Goal: Transaction & Acquisition: Purchase product/service

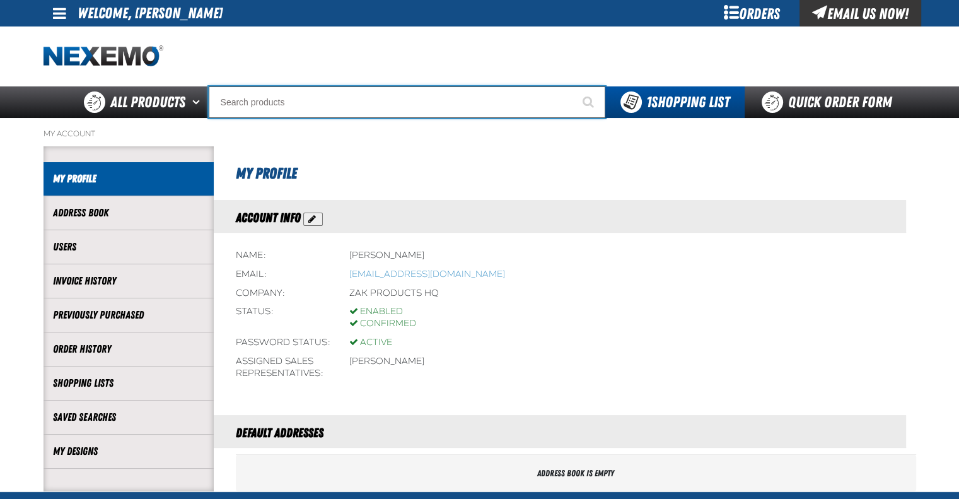
click at [272, 96] on input "Search" at bounding box center [407, 102] width 397 height 32
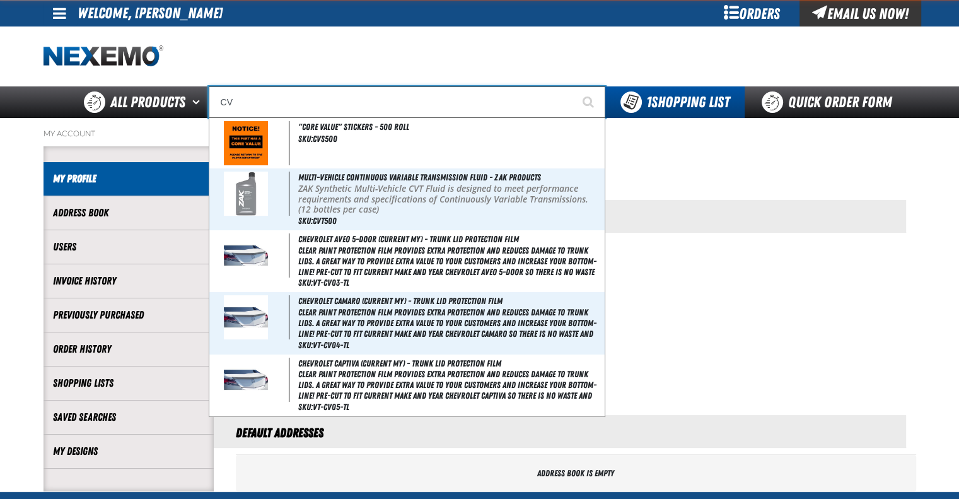
type input "CVT"
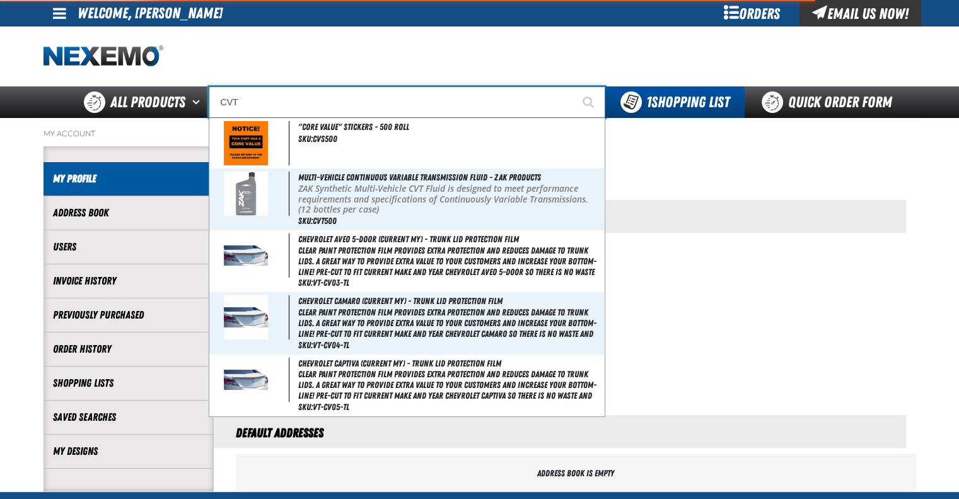
type input "CVT Booster - ZAK Products"
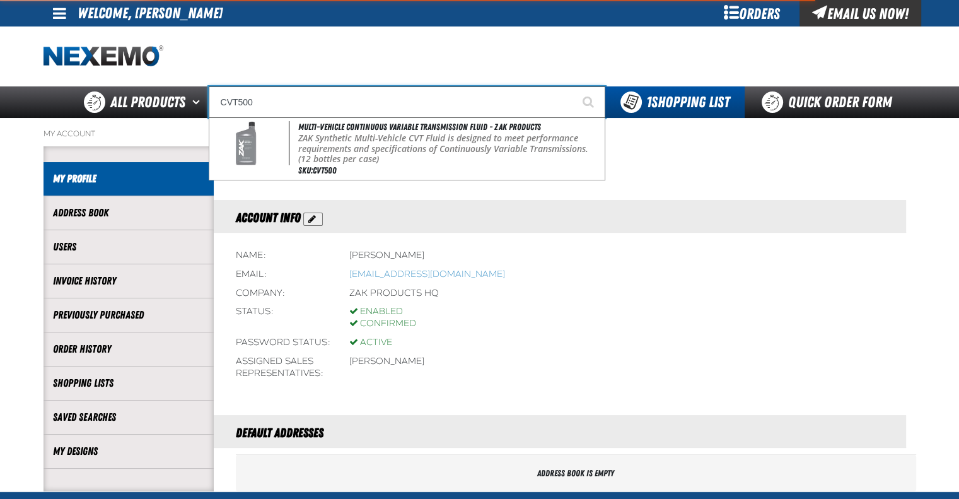
type input "CVT500"
click at [574, 86] on button "Start Searching" at bounding box center [590, 102] width 32 height 32
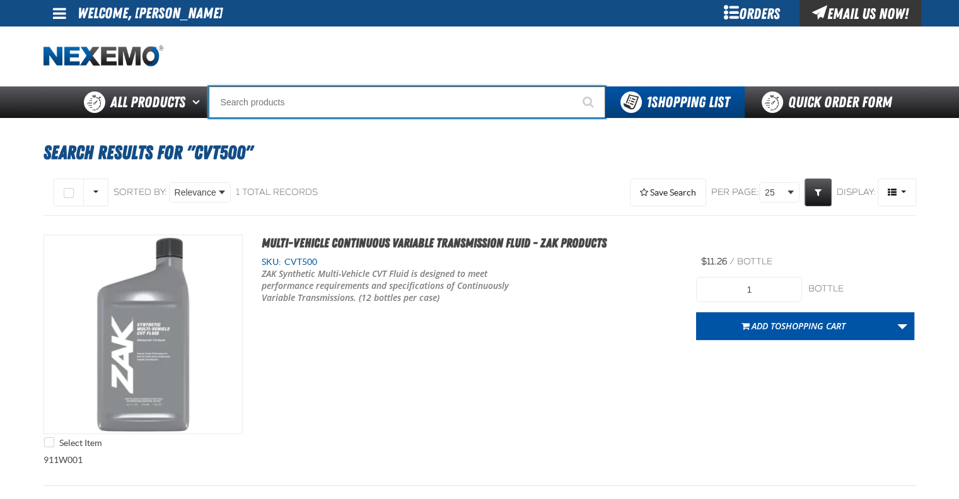
click at [249, 96] on input "Search" at bounding box center [407, 102] width 397 height 32
type input "R"
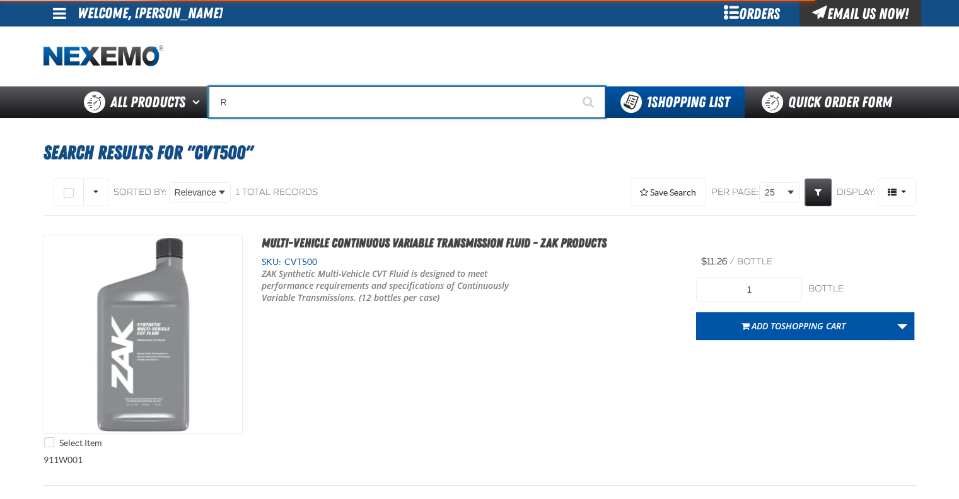
type input "ROADSIDE R"
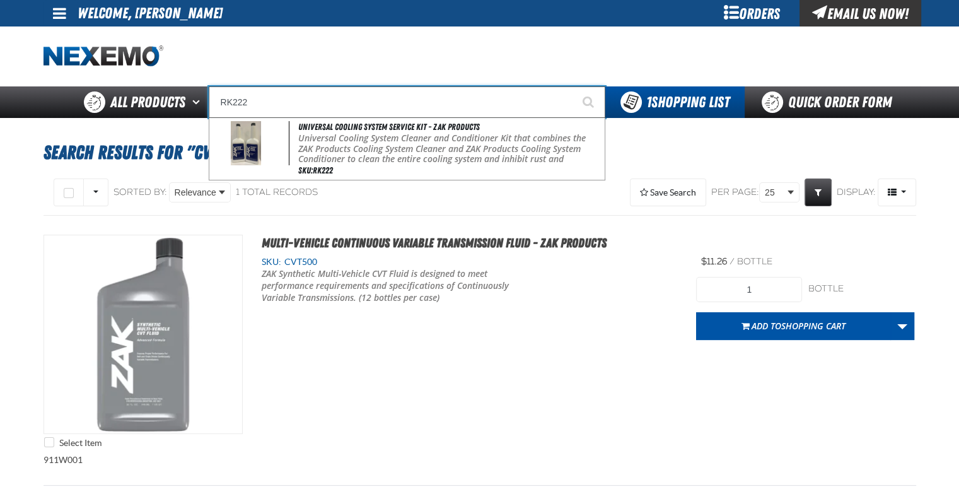
type input "RK222"
click at [574, 86] on button "Start Searching" at bounding box center [590, 102] width 32 height 32
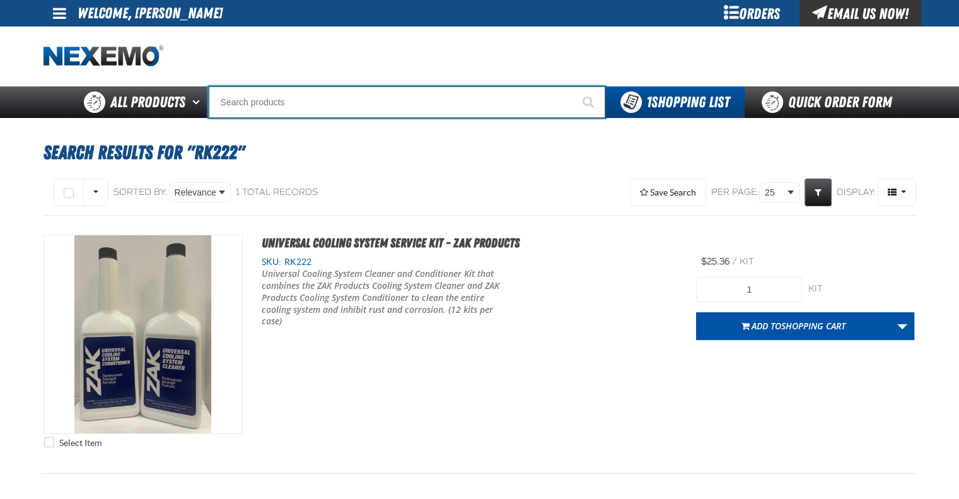
click at [249, 96] on input "Search" at bounding box center [407, 102] width 397 height 32
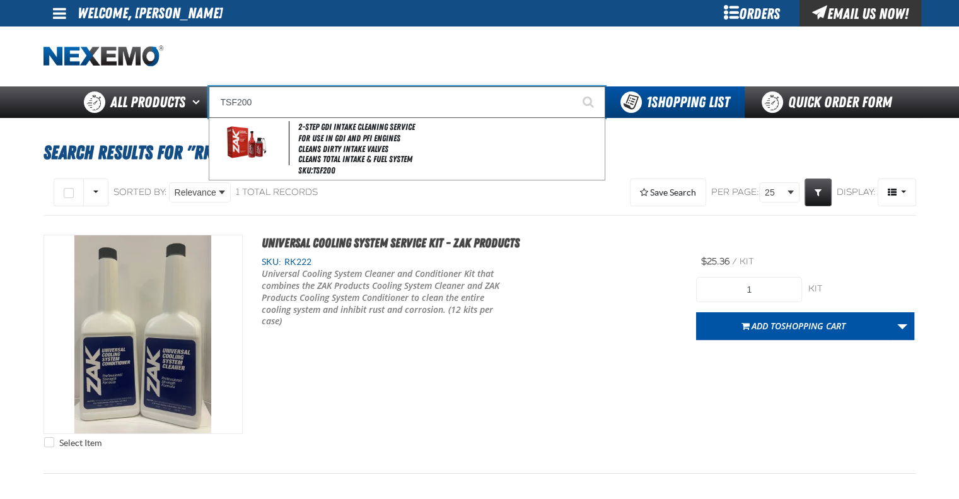
type input "TSF200"
click at [574, 86] on button "Start Searching" at bounding box center [590, 102] width 32 height 32
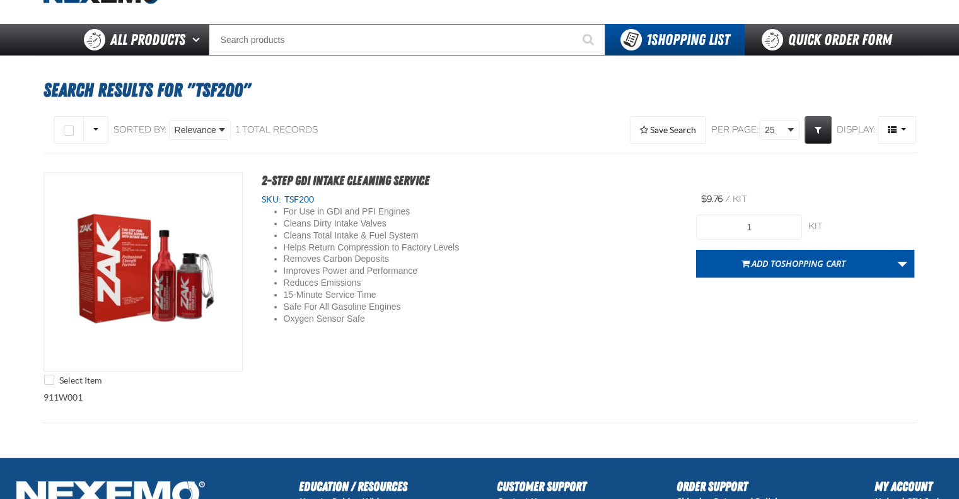
scroll to position [63, 0]
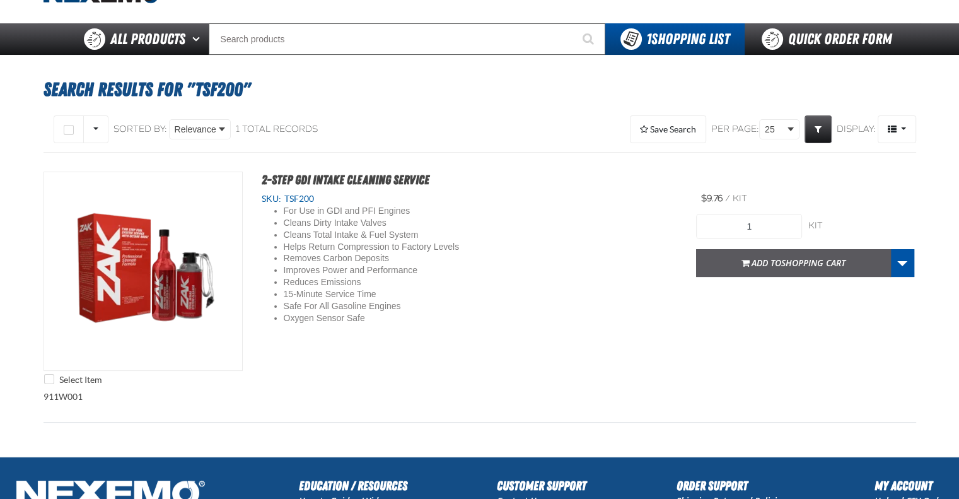
click at [706, 264] on button "Add to Shopping Cart" at bounding box center [793, 263] width 195 height 28
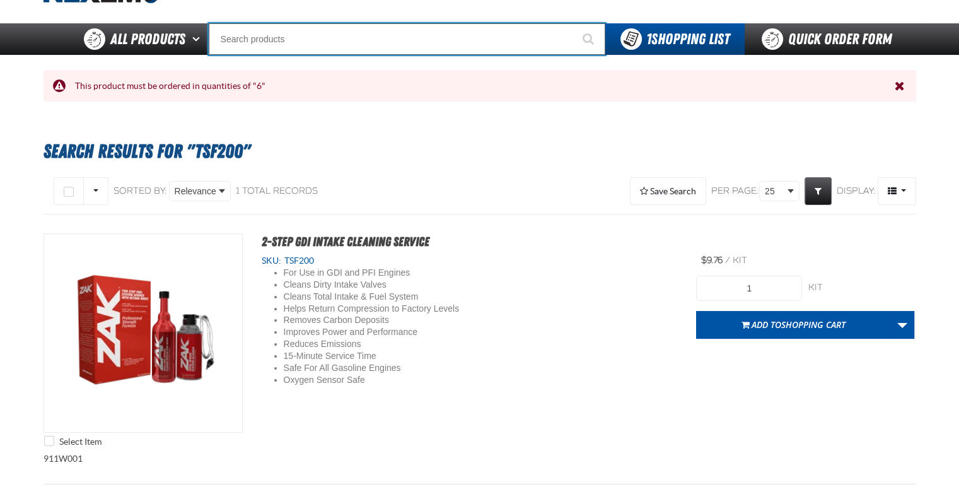
click at [383, 42] on input "Search" at bounding box center [407, 39] width 397 height 32
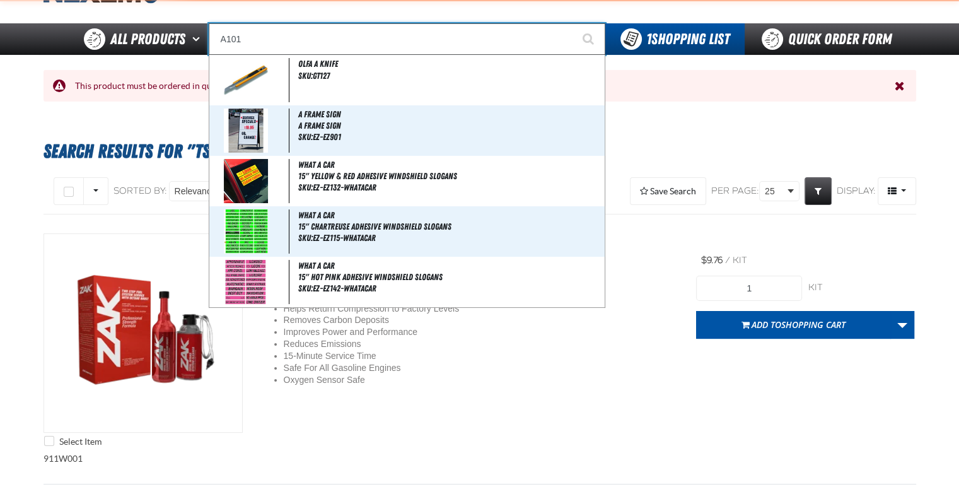
type input "A101"
click at [574, 23] on button "Start Searching" at bounding box center [590, 39] width 32 height 32
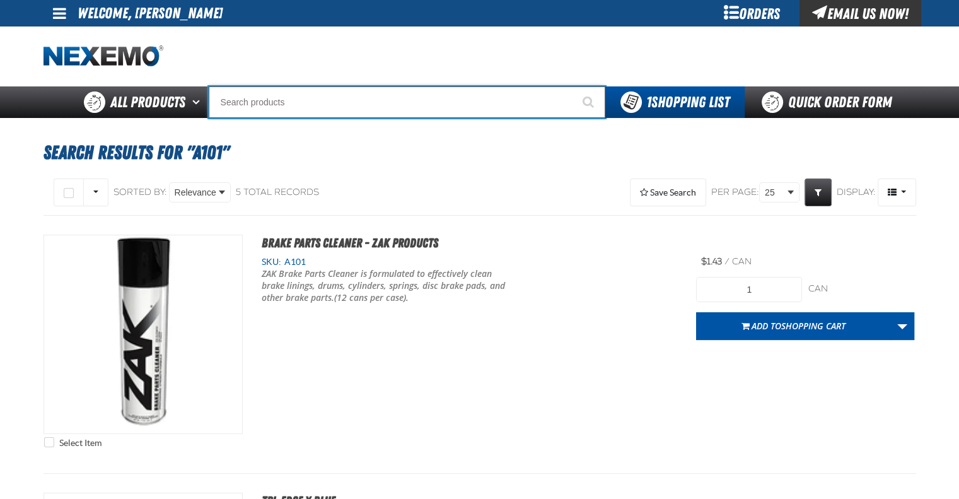
click at [307, 106] on input "Search" at bounding box center [407, 102] width 397 height 32
type input "C"
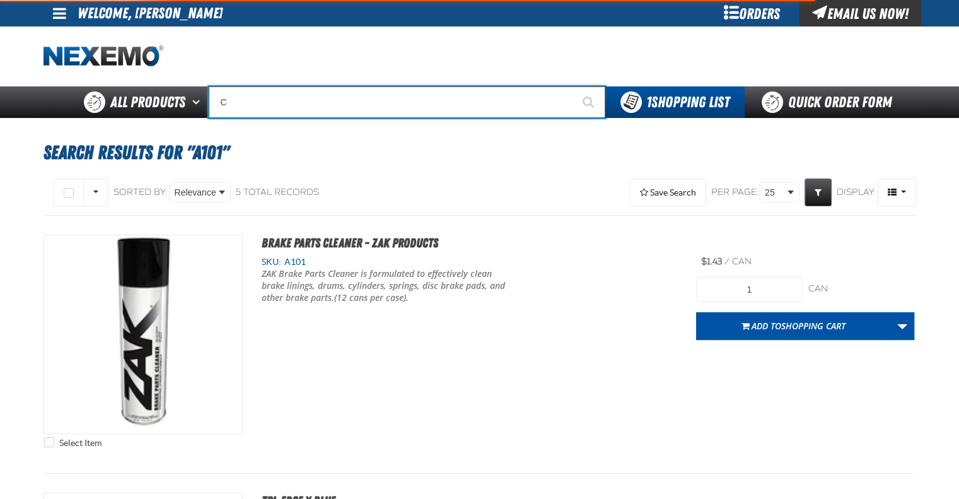
type input "CR"
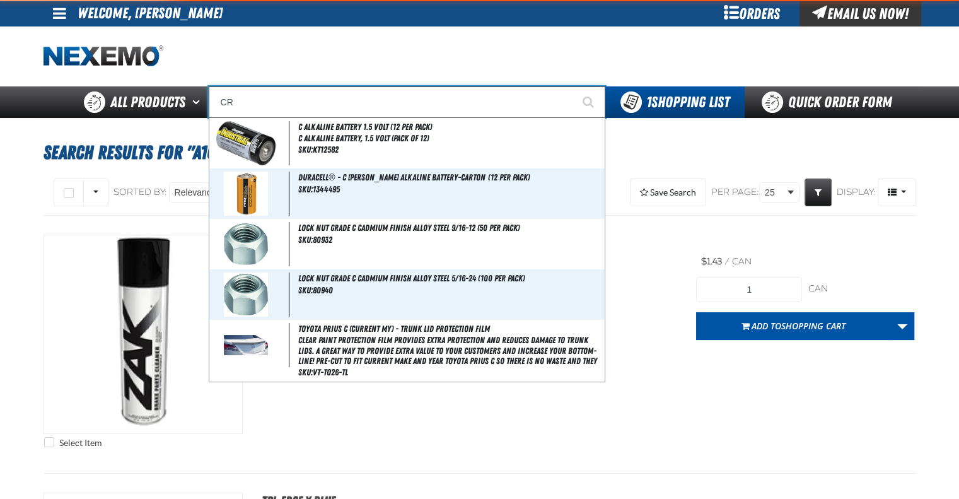
type input "CREDITO"
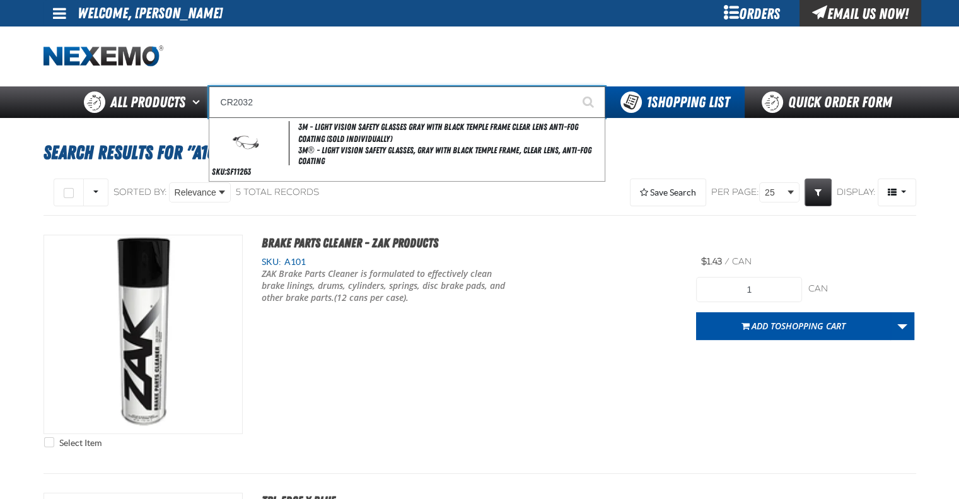
type input "CR2032"
click at [574, 86] on button "Start Searching" at bounding box center [590, 102] width 32 height 32
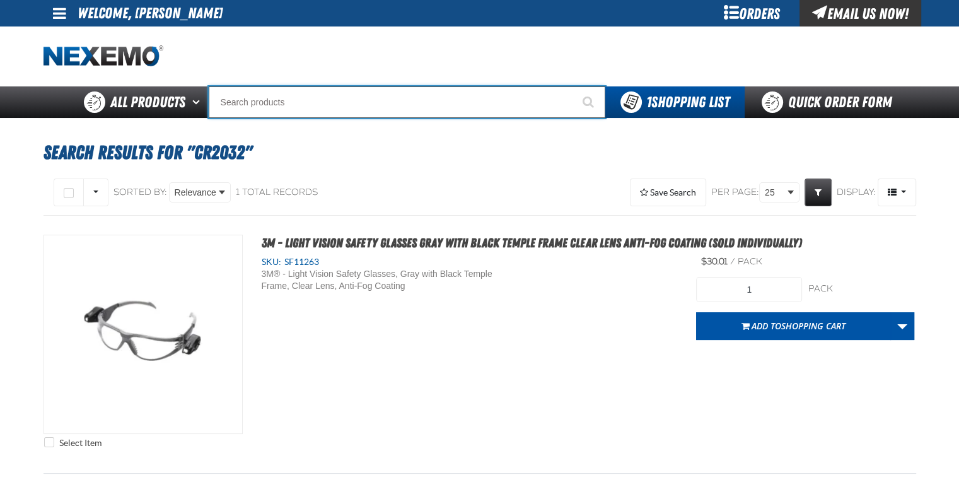
click at [333, 96] on input "Search" at bounding box center [407, 102] width 397 height 32
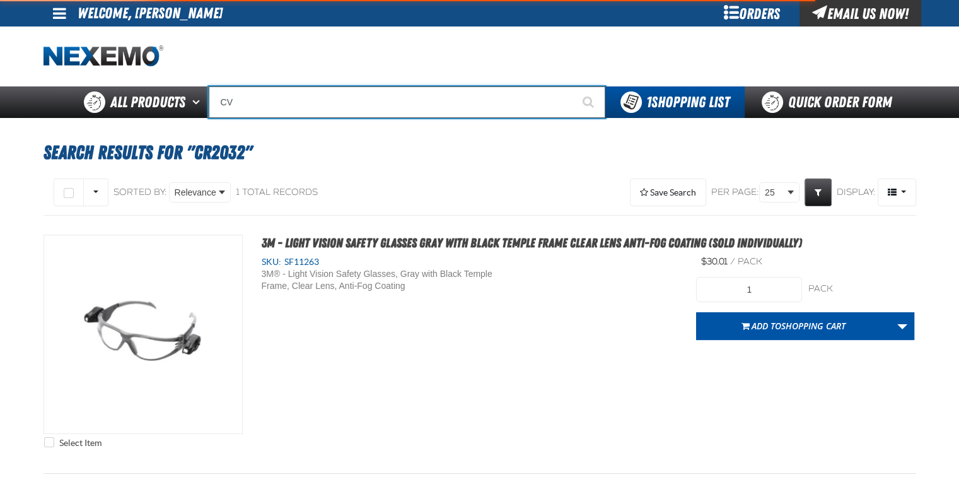
type input "CVT"
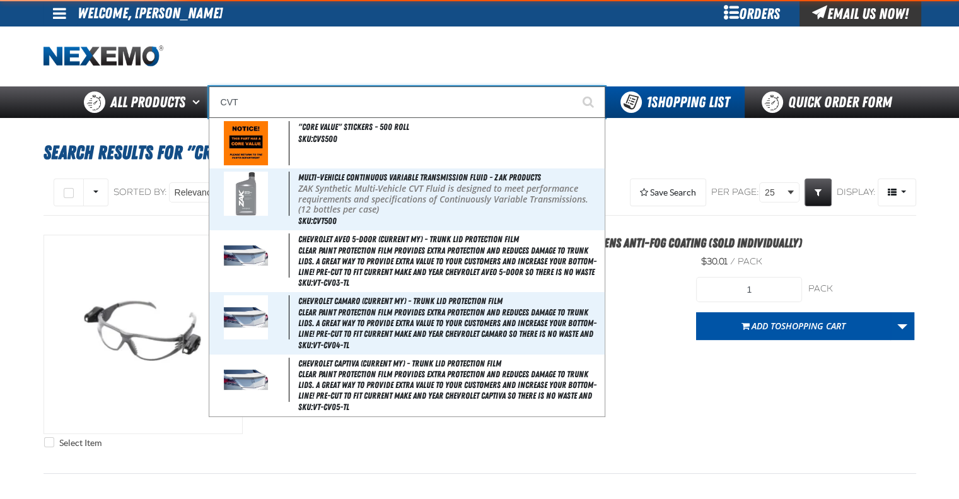
type input "CVT Booster - ZAK Products"
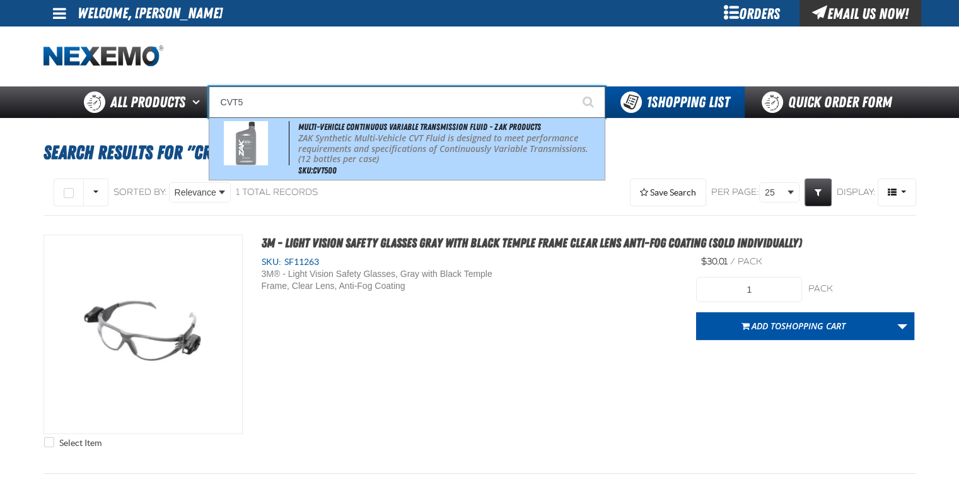
click at [365, 155] on p "ZAK Synthetic Multi-Vehicle CVT Fluid is designed to meet performance requireme…" at bounding box center [449, 149] width 303 height 32
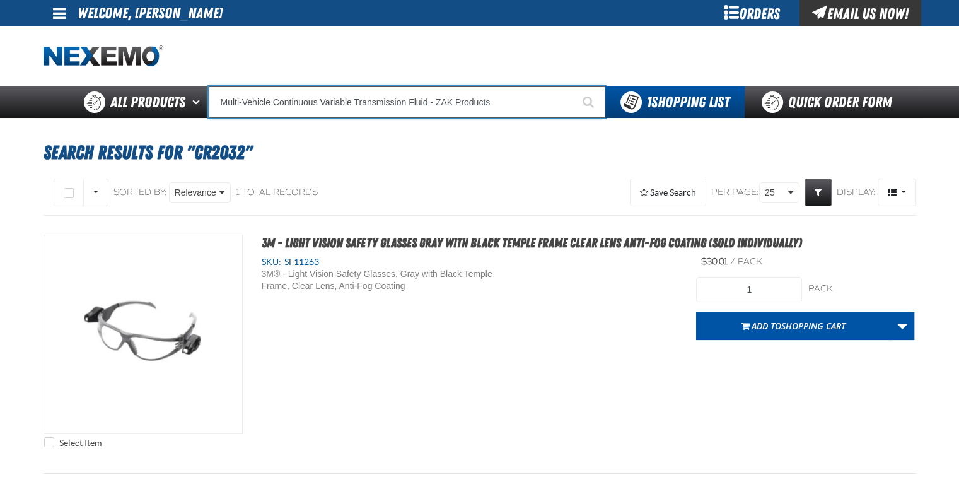
type input "Multi-Vehicle Continuous Variable Transmission Fluid - ZAK Products"
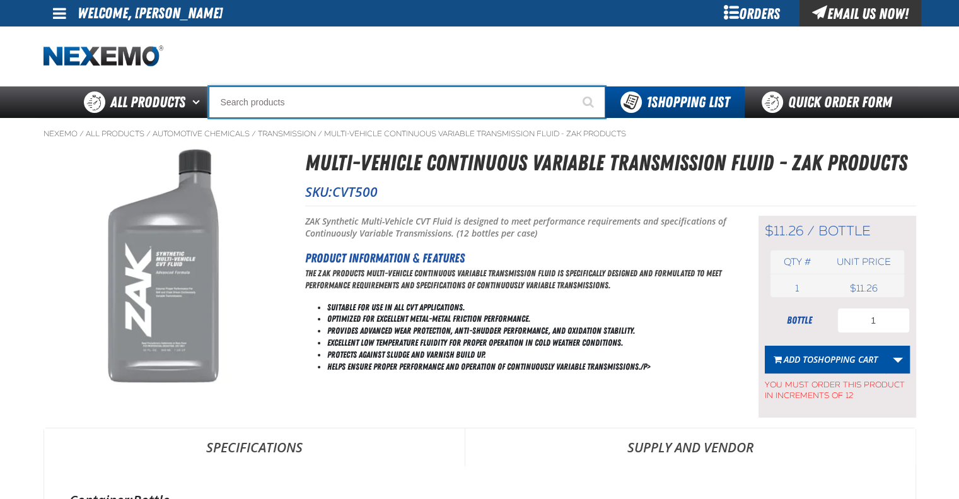
click at [383, 107] on input "Search" at bounding box center [407, 102] width 397 height 32
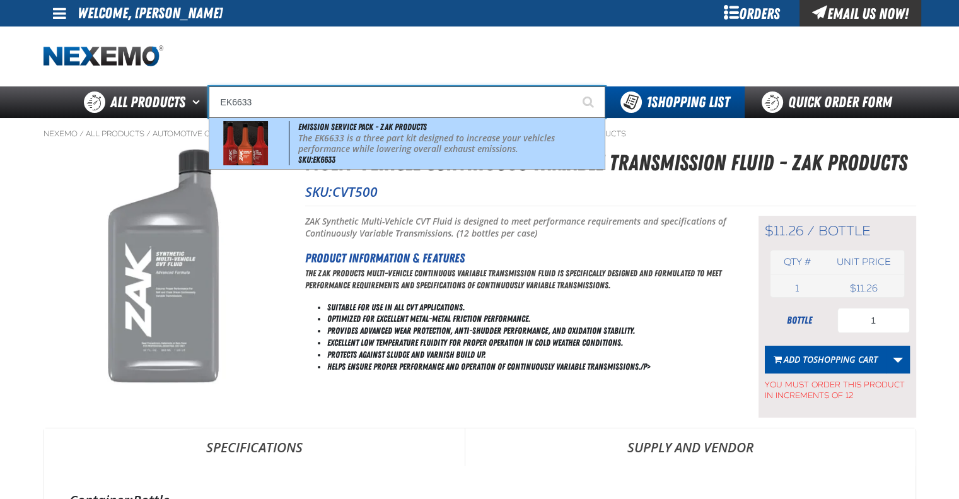
click at [385, 141] on p "The EK6633 is a three part kit designed to increase your vehicles performance w…" at bounding box center [449, 143] width 303 height 21
type input "Emission Service Pack - ZAK Products"
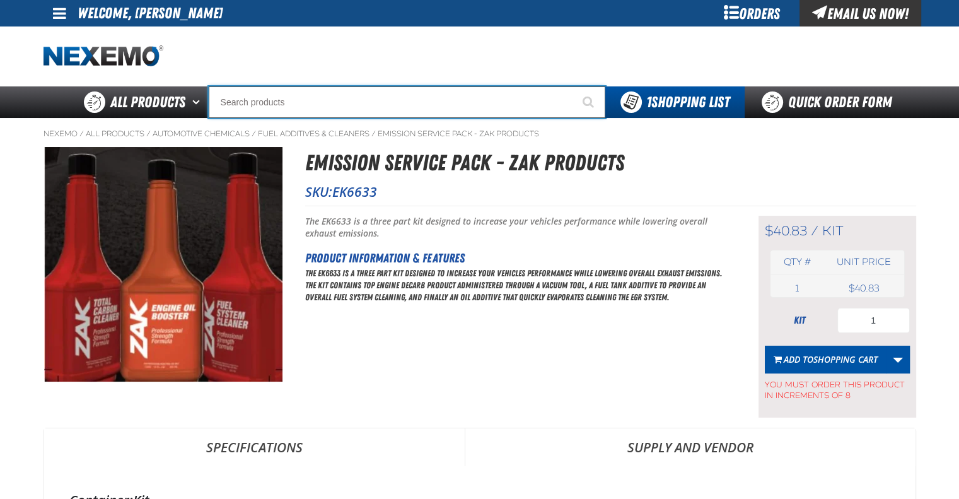
click at [361, 99] on input "Search" at bounding box center [407, 102] width 397 height 32
type input "R"
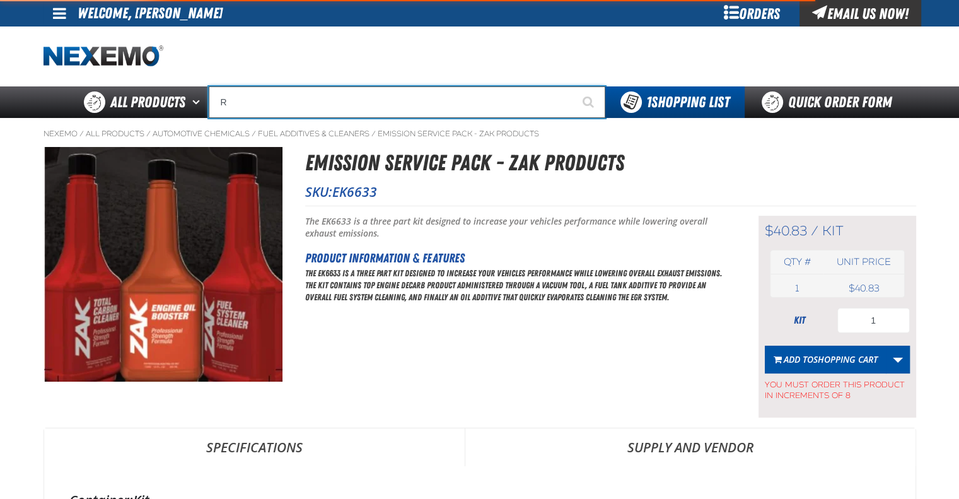
type input "ROADSIDE R"
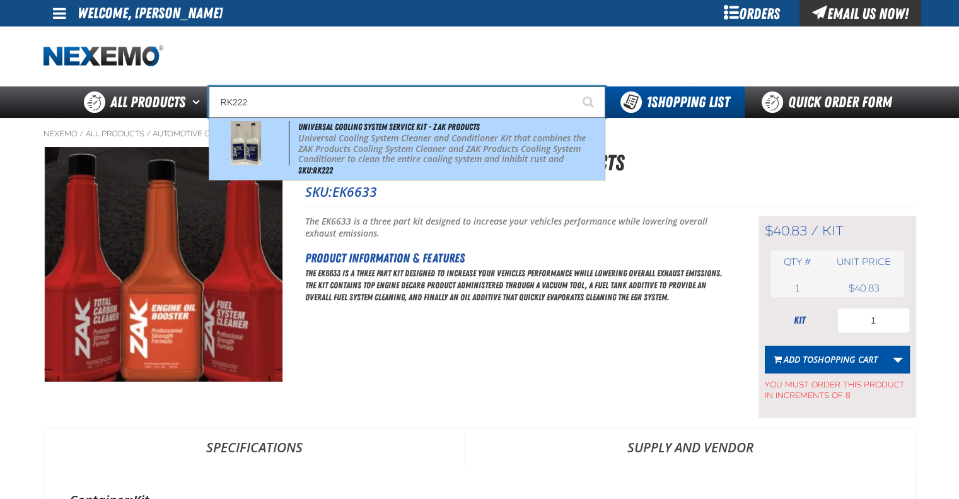
click at [362, 133] on div "Universal Cooling System Service Kit - ZAK Products Universal Cooling System Cl…" at bounding box center [406, 149] width 395 height 62
type input "Universal Cooling System Service Kit - ZAK Products"
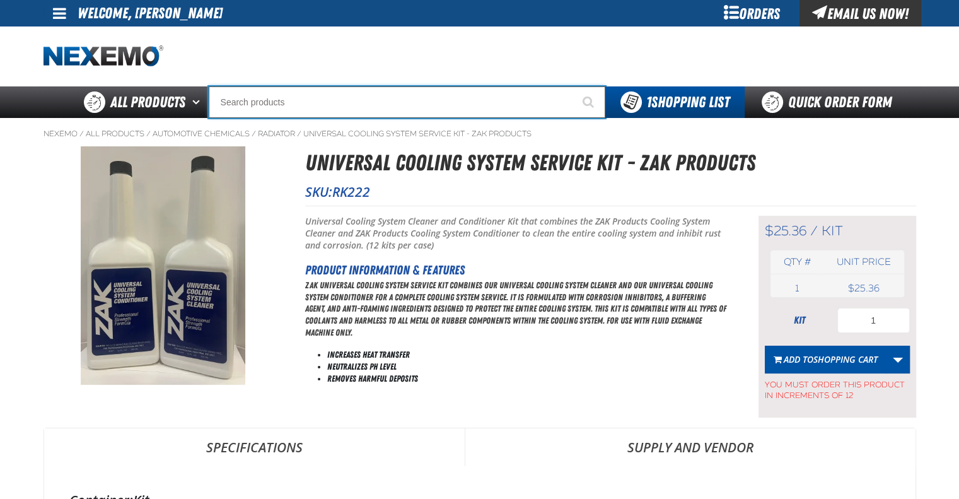
click at [363, 103] on input "Search" at bounding box center [407, 102] width 397 height 32
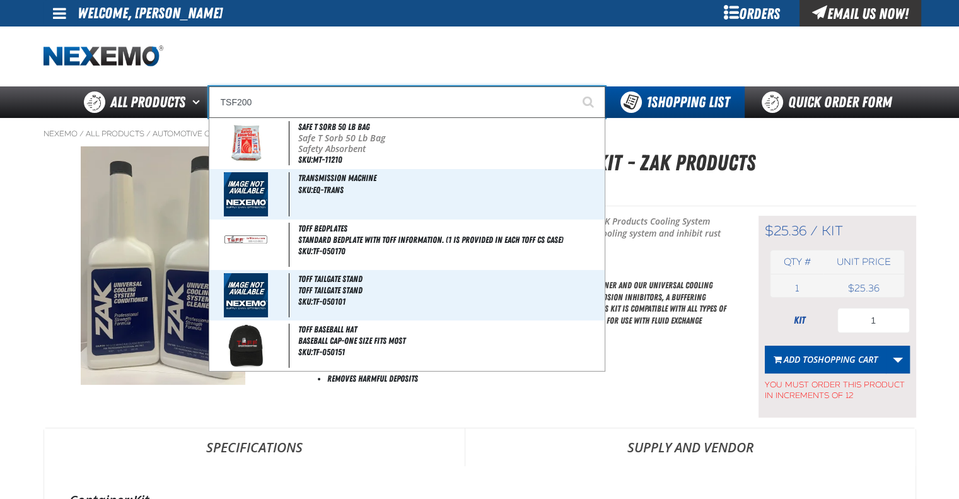
type input "TSF200"
click at [574, 86] on button "Start Searching" at bounding box center [590, 102] width 32 height 32
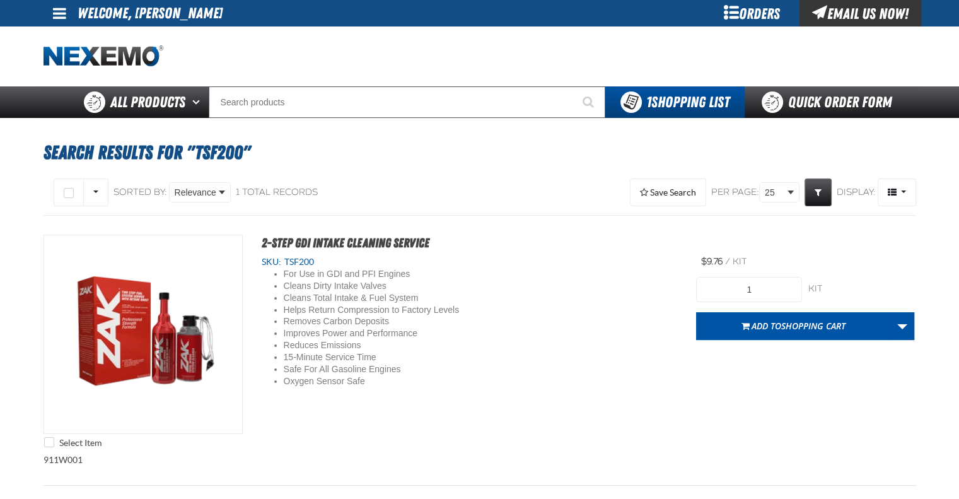
click at [368, 185] on div "Select All on Page All visible None Sorted By: Relevance Relevance SKU (Low to …" at bounding box center [259, 192] width 431 height 33
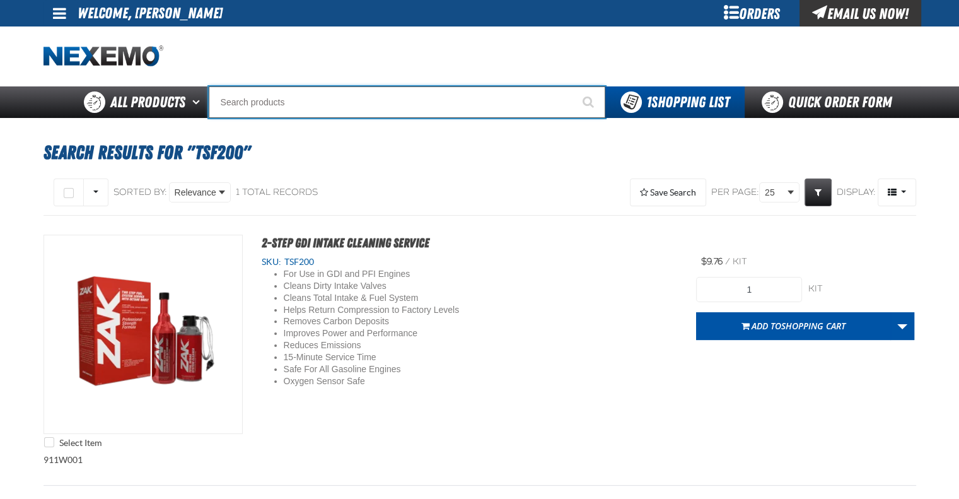
click at [399, 100] on input "Search" at bounding box center [407, 102] width 397 height 32
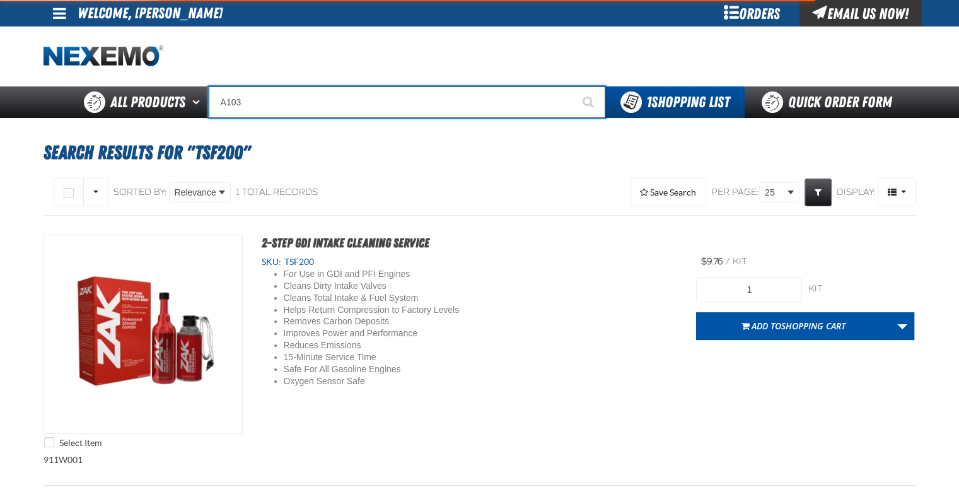
type input "A103"
click at [574, 86] on button "Start Searching" at bounding box center [590, 102] width 32 height 32
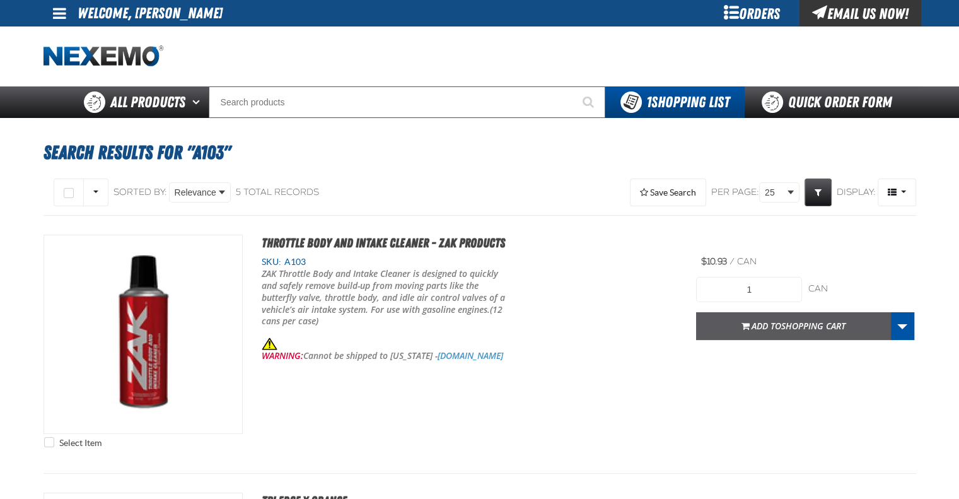
click at [772, 321] on span "Add to Shopping Cart" at bounding box center [799, 326] width 94 height 12
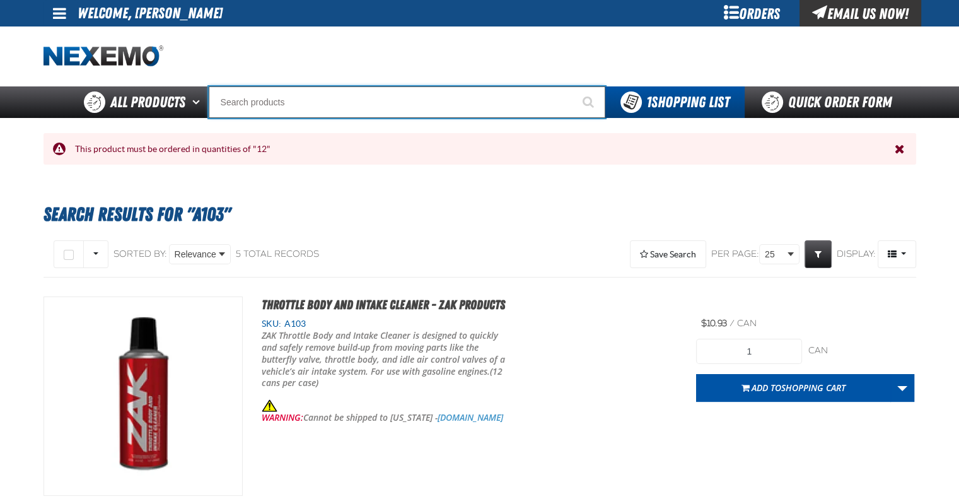
click at [356, 107] on input "Search" at bounding box center [407, 102] width 397 height 32
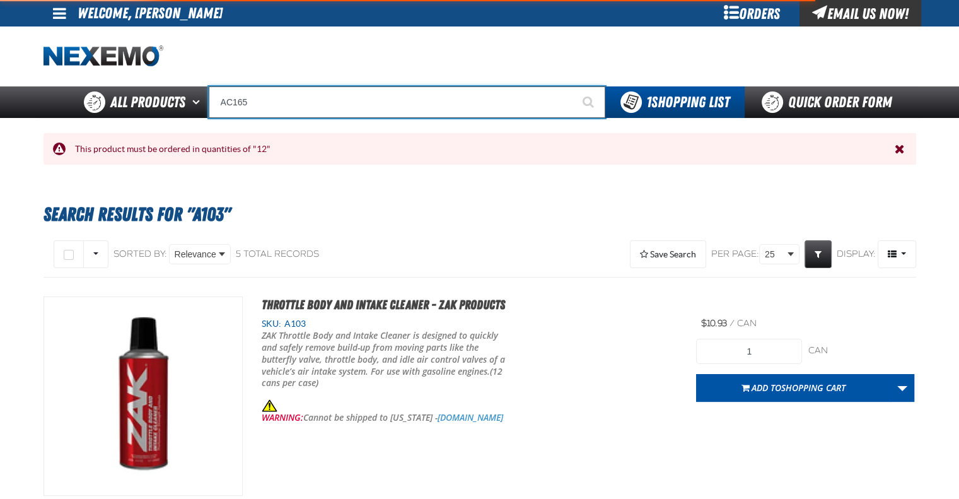
type input "AC165"
click at [574, 86] on button "Start Searching" at bounding box center [590, 102] width 32 height 32
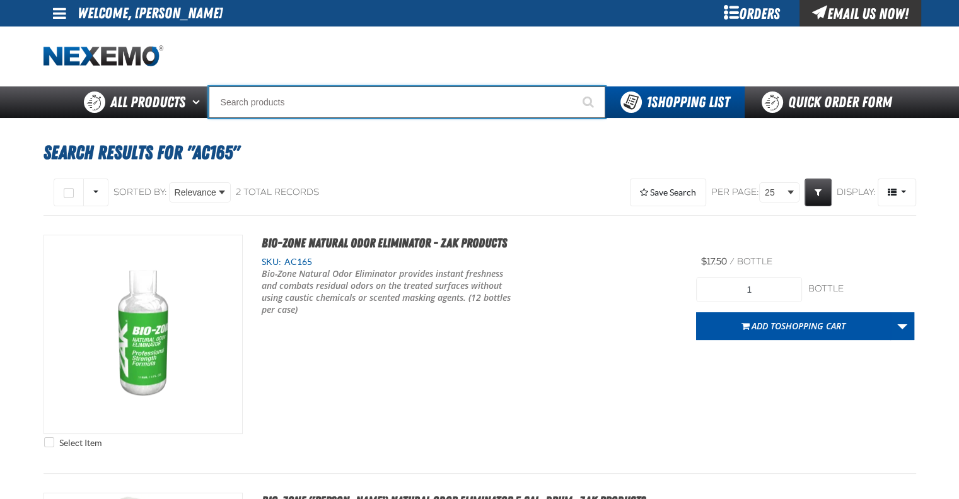
drag, startPoint x: 356, startPoint y: 104, endPoint x: 362, endPoint y: 103, distance: 6.3
click at [356, 105] on input "Search" at bounding box center [407, 102] width 397 height 32
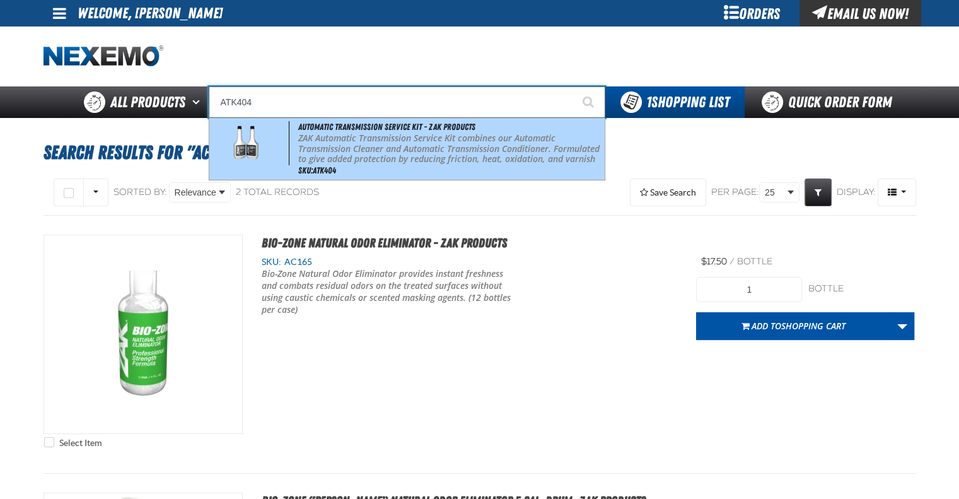
click at [379, 146] on p "ZAK Automatic Transmission Service Kit combines our Automatic Transmission Clea…" at bounding box center [449, 154] width 303 height 42
type input "Automatic Transmission Service Kit - ZAK Products"
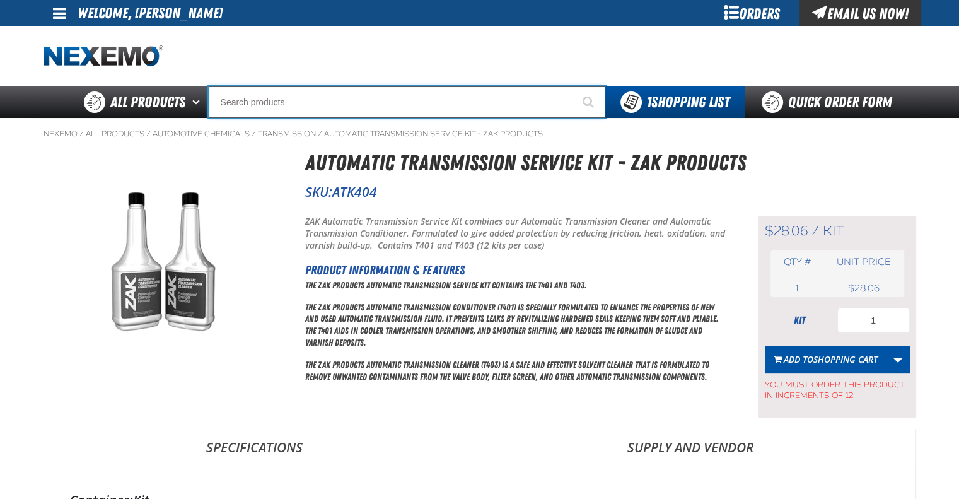
click at [373, 107] on input "Search" at bounding box center [407, 102] width 397 height 32
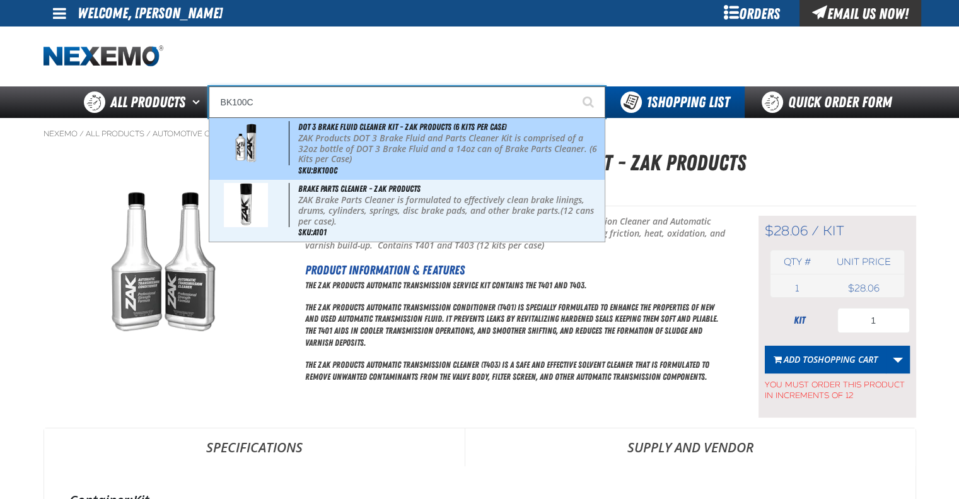
click at [401, 156] on p "ZAK Products DOT 3 Brake Fluid and Parts Cleaner Kit is comprised of a 32oz bot…" at bounding box center [449, 149] width 303 height 32
type input "DOT 3 Brake Fluid Cleaner Kit - ZAK Products (6 Kits per Case)"
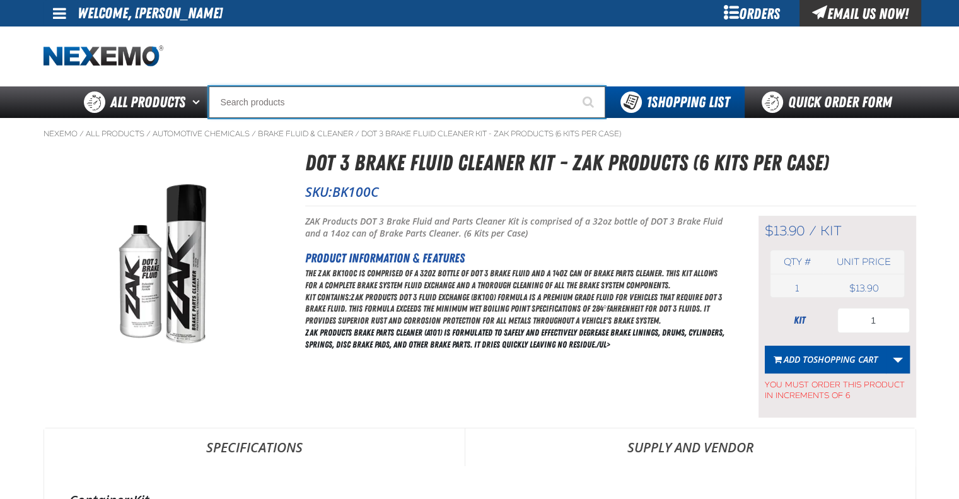
click at [381, 105] on input "Search" at bounding box center [407, 102] width 397 height 32
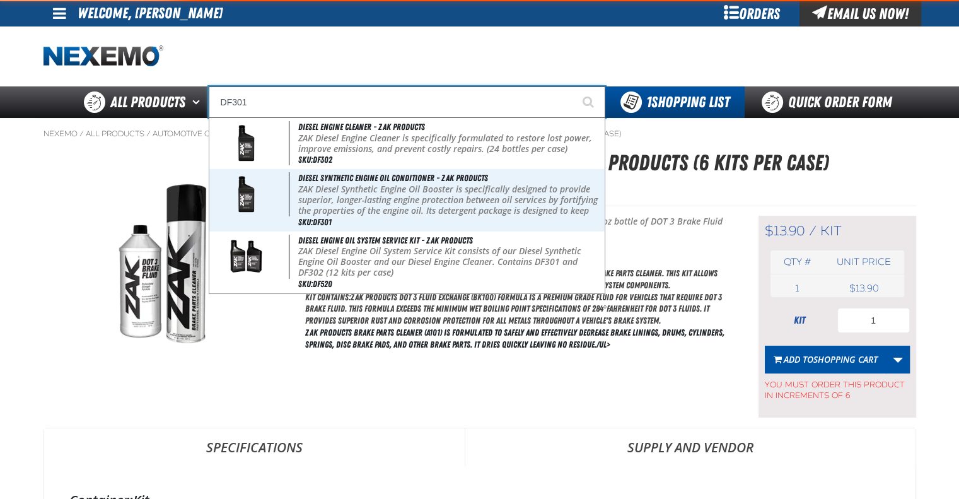
type input "DF301"
click at [574, 86] on button "Start Searching" at bounding box center [590, 102] width 32 height 32
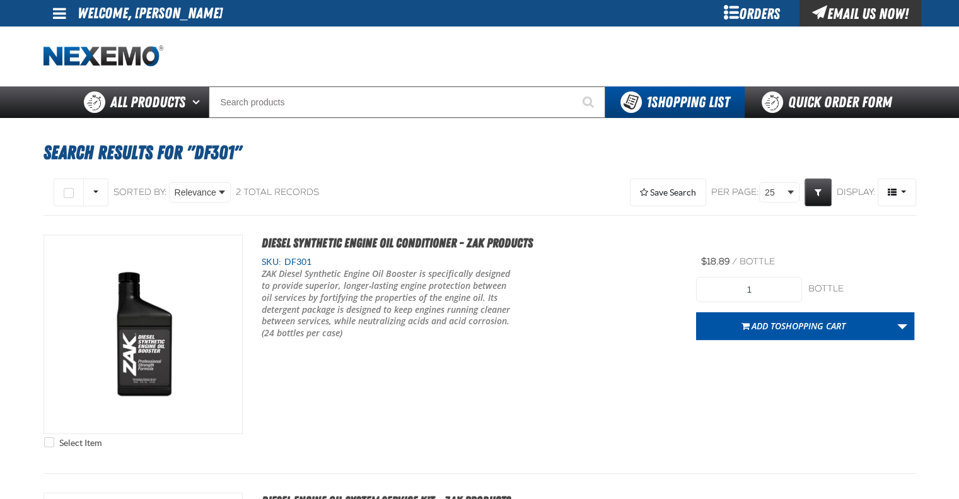
click at [394, 148] on h1 "Search Results for "DF301"" at bounding box center [480, 153] width 873 height 34
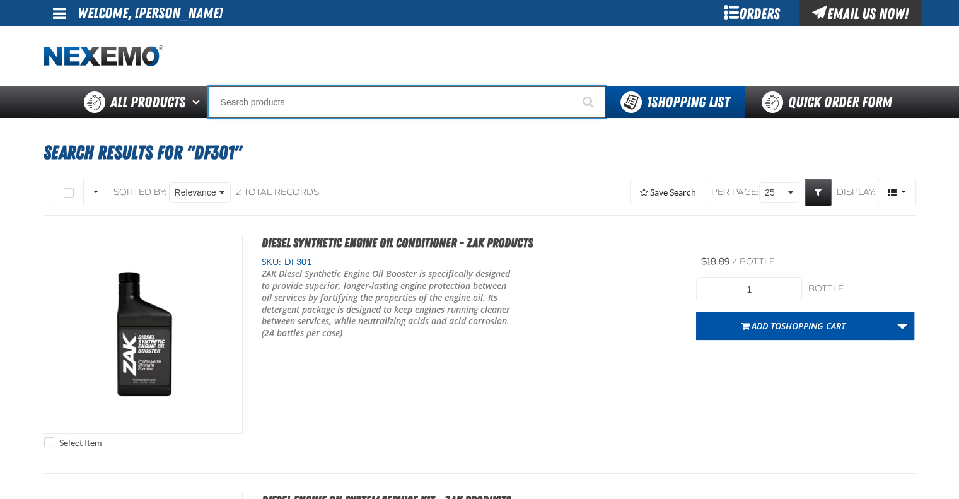
click at [370, 100] on input "Search" at bounding box center [407, 102] width 397 height 32
type input "D"
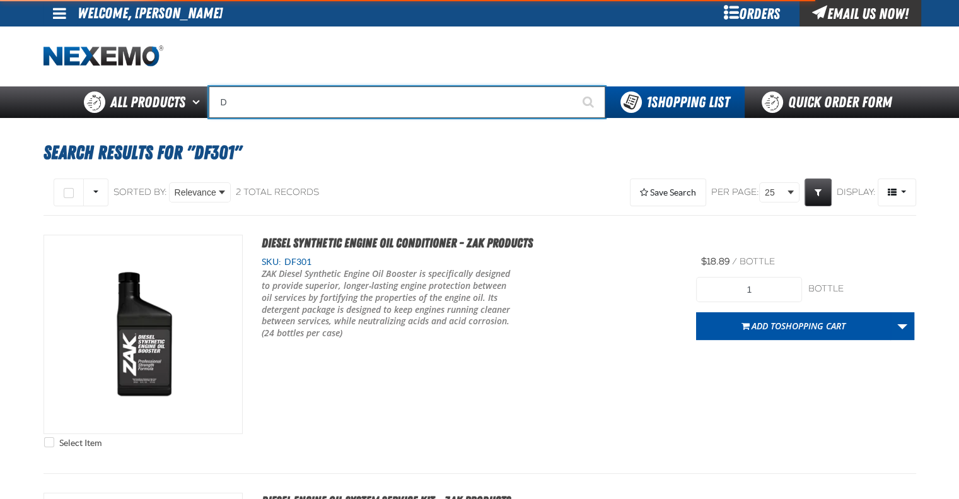
type input "D Alkaline Battery 1.5 Volt (ph)"
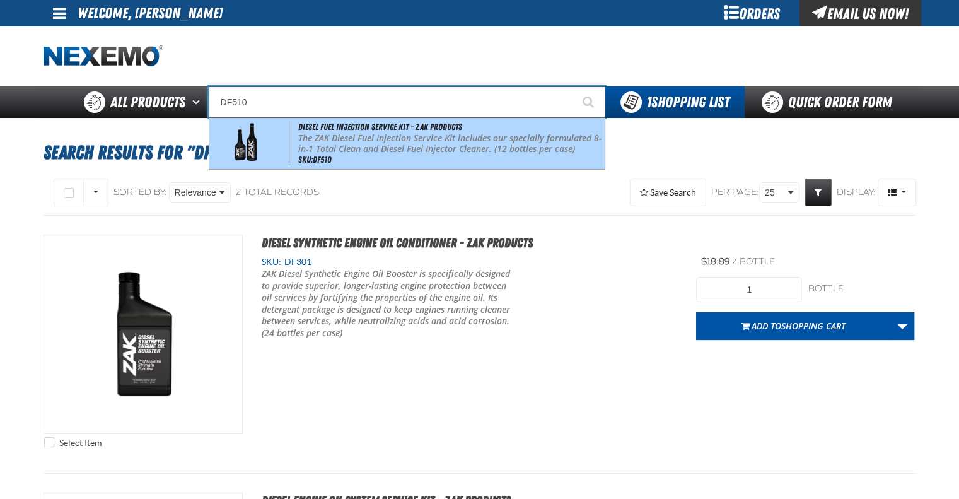
click at [378, 149] on p "The ZAK Diesel Fuel Injection Service Kit includes our specially formulated 8-i…" at bounding box center [449, 143] width 303 height 21
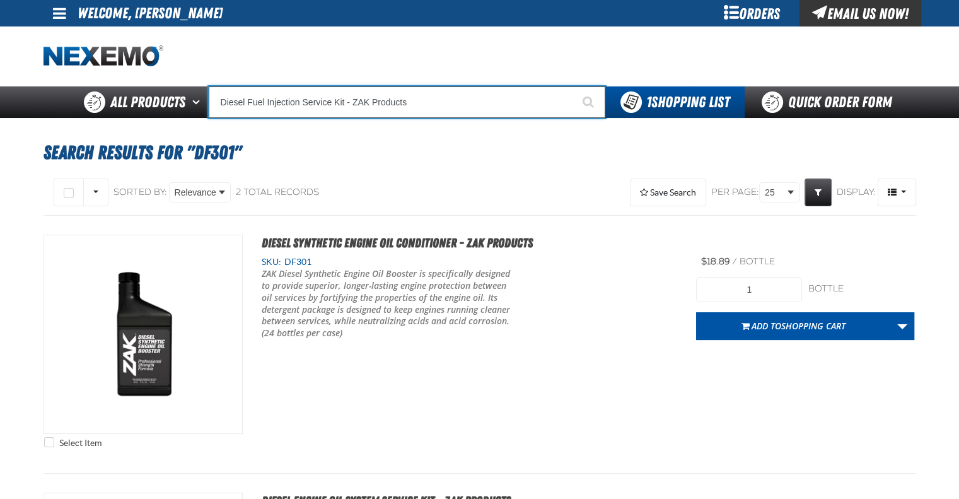
type input "Diesel Fuel Injection Service Kit - ZAK Products"
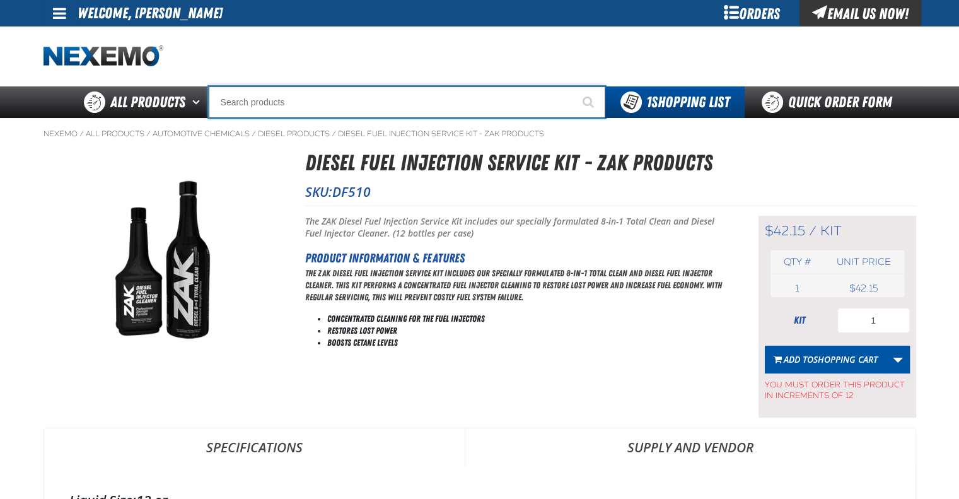
click at [406, 98] on input "Search" at bounding box center [407, 102] width 397 height 32
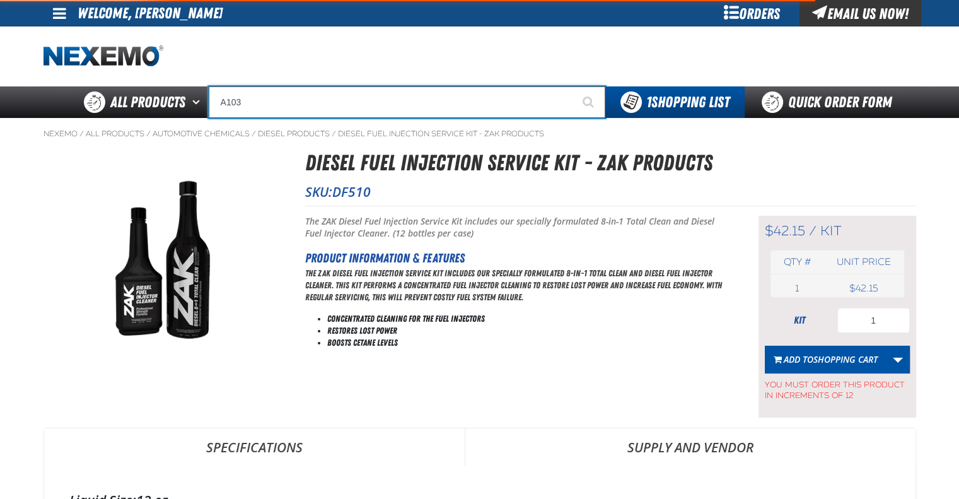
type input "A103"
click at [574, 86] on button "Start Searching" at bounding box center [590, 102] width 32 height 32
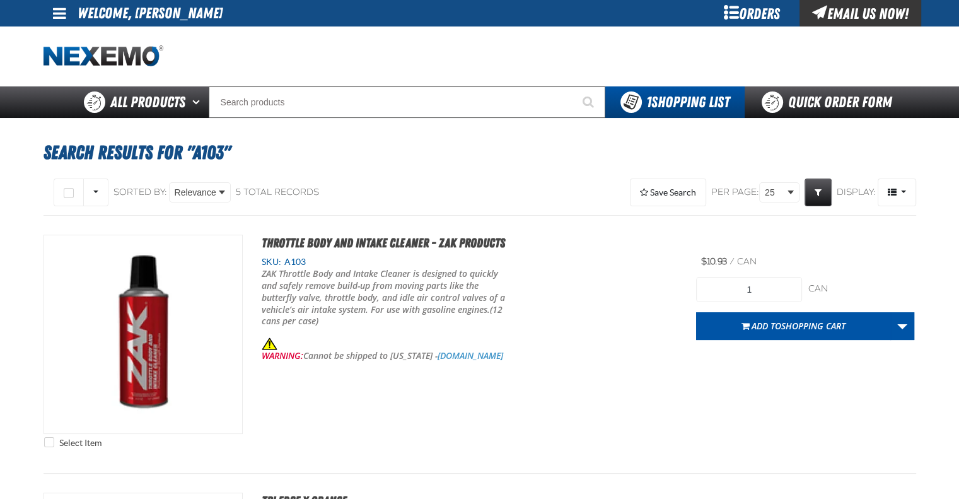
click at [817, 327] on span "Shopping Cart" at bounding box center [813, 326] width 64 height 12
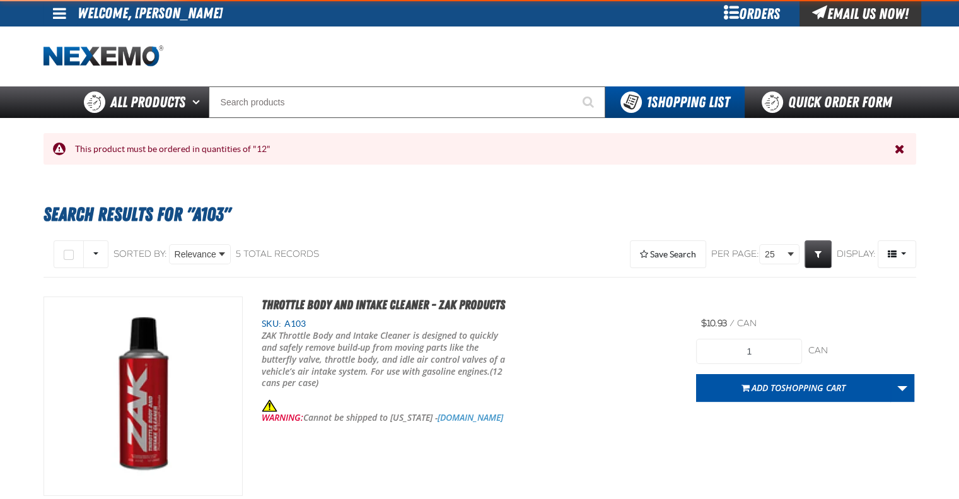
click at [302, 83] on div at bounding box center [480, 56] width 873 height 60
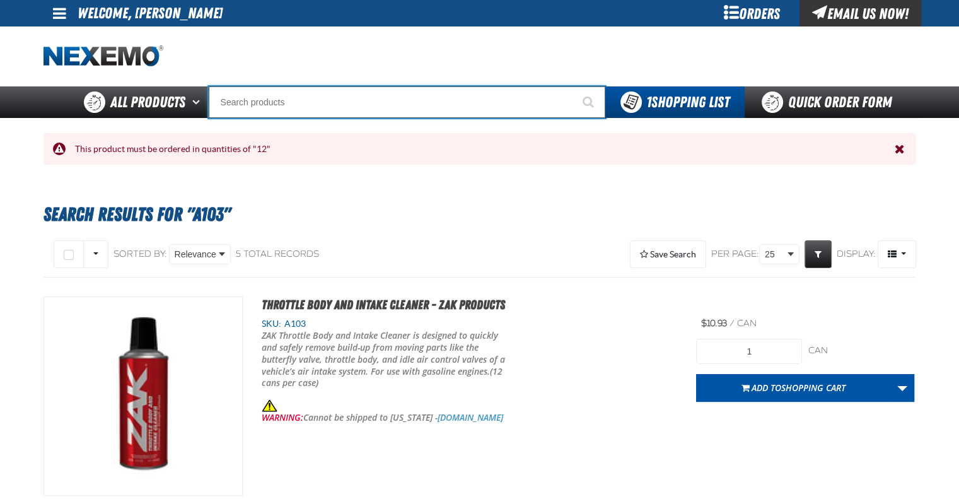
click at [307, 96] on input "Search" at bounding box center [407, 102] width 397 height 32
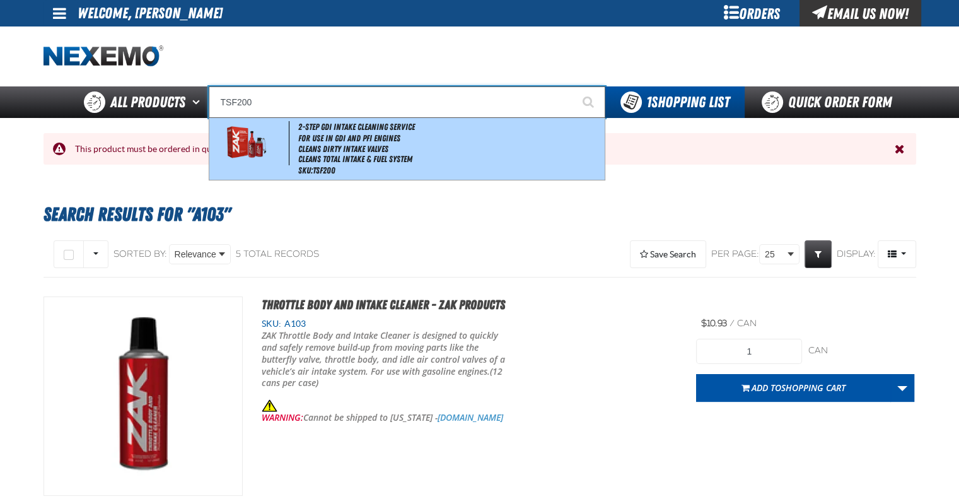
click at [342, 139] on li "For Use in GDI and PFI Engines" at bounding box center [449, 138] width 303 height 11
type input "2-Step GDI Intake Cleaning Service"
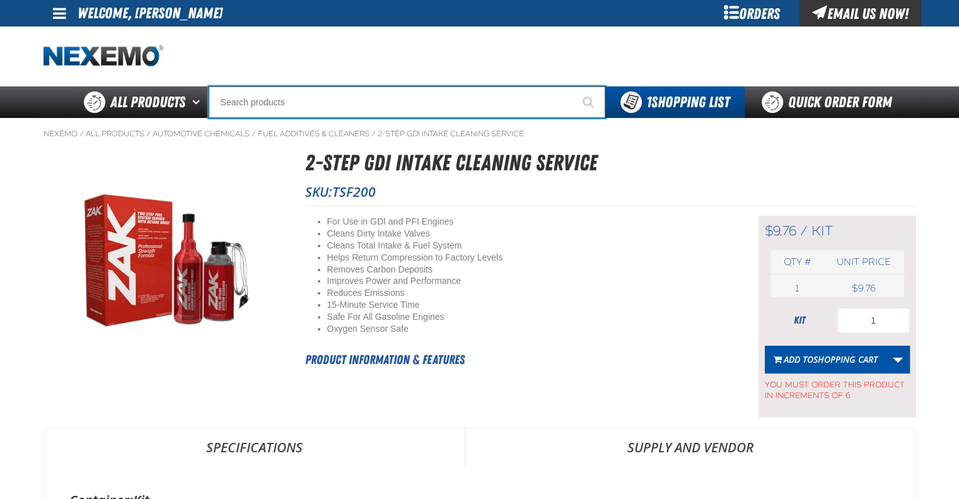
click at [336, 98] on input "Search" at bounding box center [407, 102] width 397 height 32
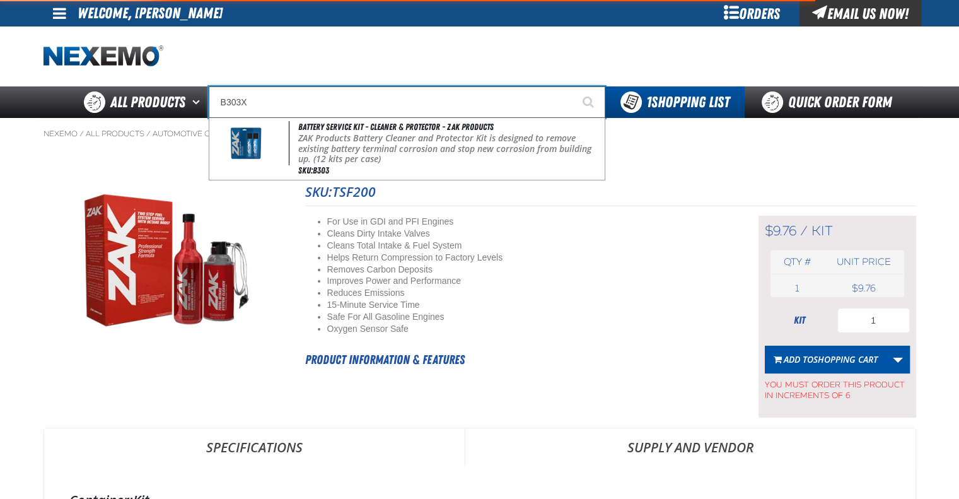
type input "B303X"
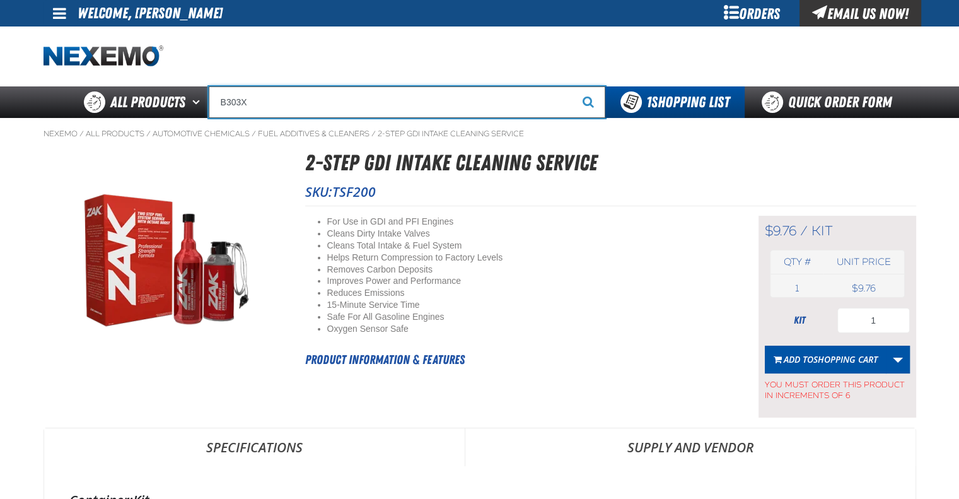
click at [336, 98] on input "B303X" at bounding box center [407, 102] width 397 height 32
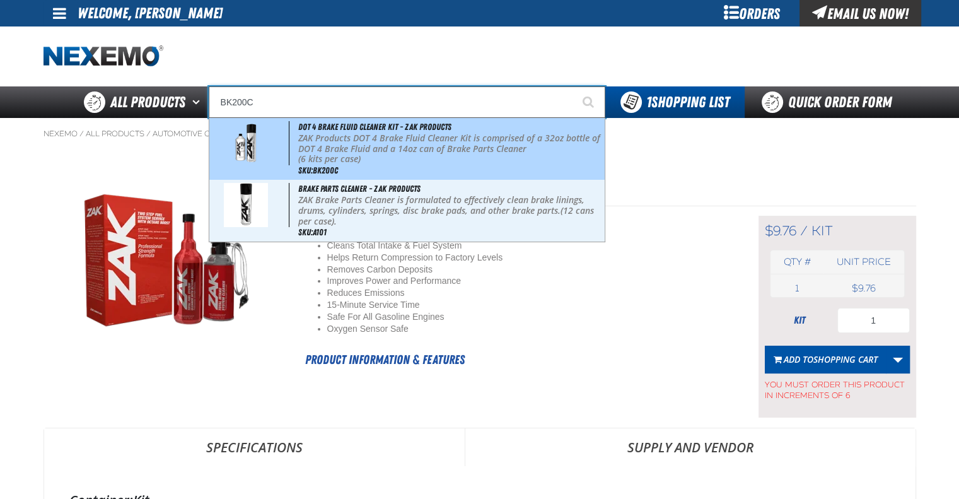
click at [353, 165] on p "(6 kits per case)" at bounding box center [449, 159] width 303 height 11
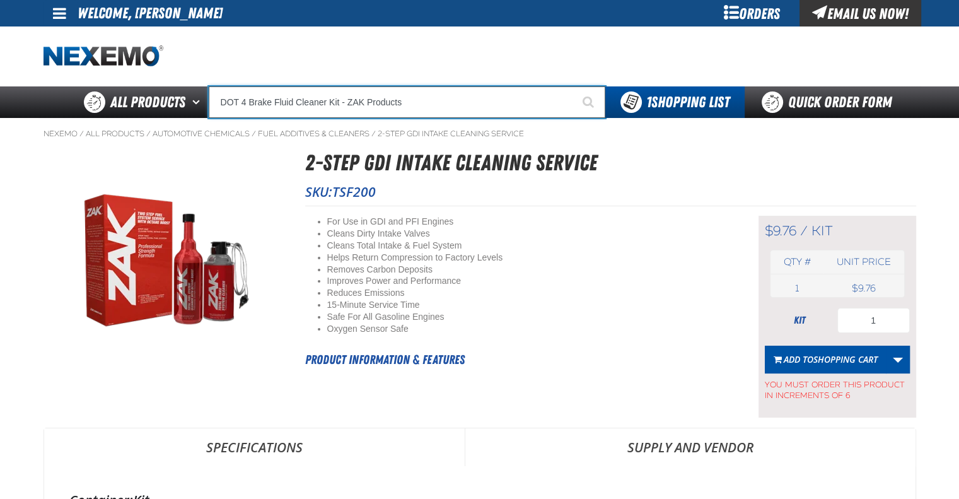
type input "DOT 4 Brake Fluid Cleaner Kit - ZAK Products"
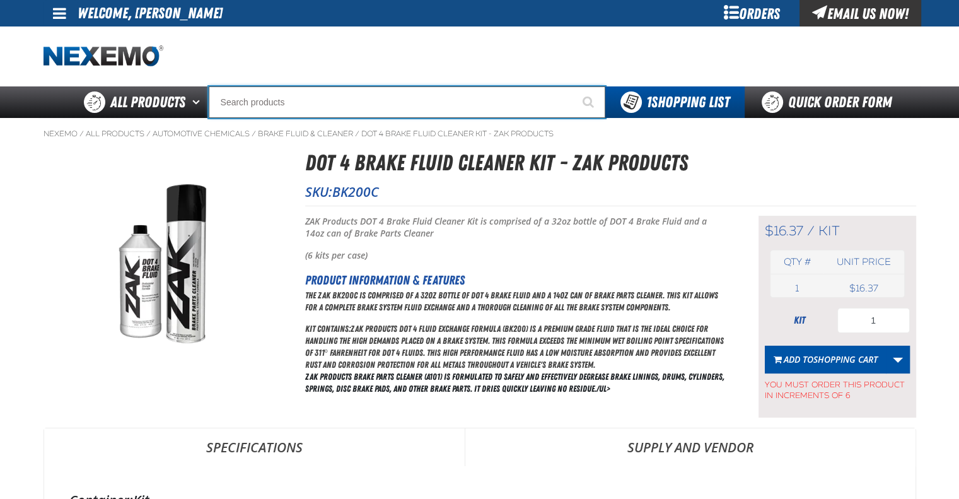
click at [312, 98] on input "Search" at bounding box center [407, 102] width 397 height 32
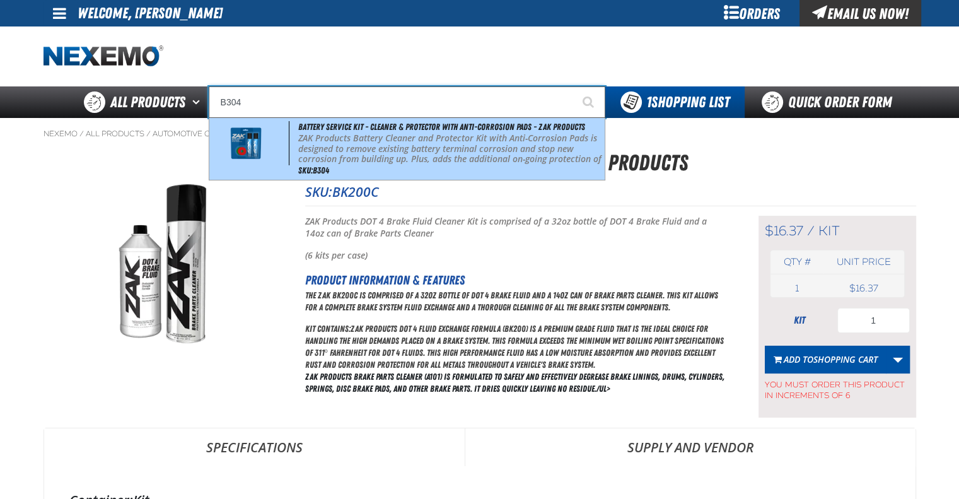
click at [343, 146] on p "ZAK Products Battery Cleaner and Protector Kit with Anti-Corrosion Pads is desi…" at bounding box center [449, 154] width 303 height 42
type input "Battery Service Kit - Cleaner & Protector with Anti-Corrosion Pads - ZAK Produc…"
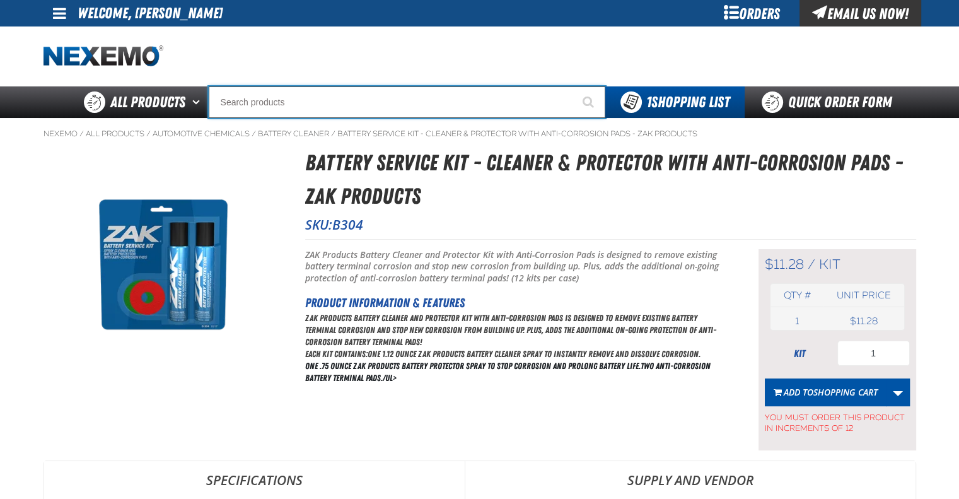
click at [346, 99] on input "Search" at bounding box center [407, 102] width 397 height 32
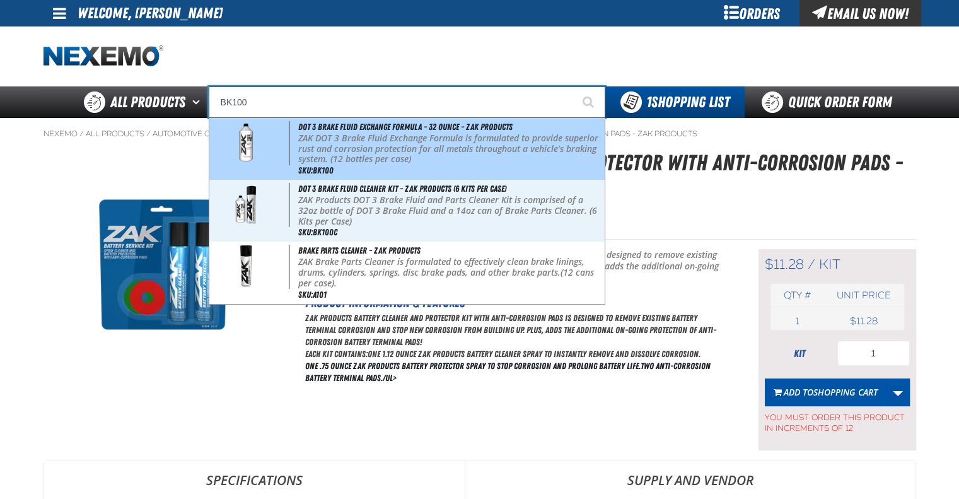
click at [367, 147] on p "ZAK DOT 3 Brake Fluid Exchange Formula is formulated to provide superior rust a…" at bounding box center [449, 149] width 303 height 32
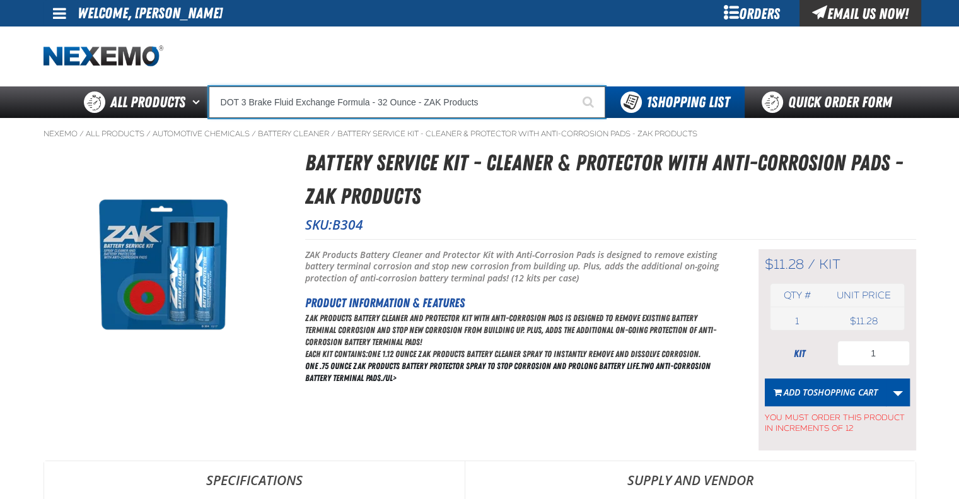
type input "DOT 3 Brake Fluid Exchange Formula - 32 Ounce - ZAK Products"
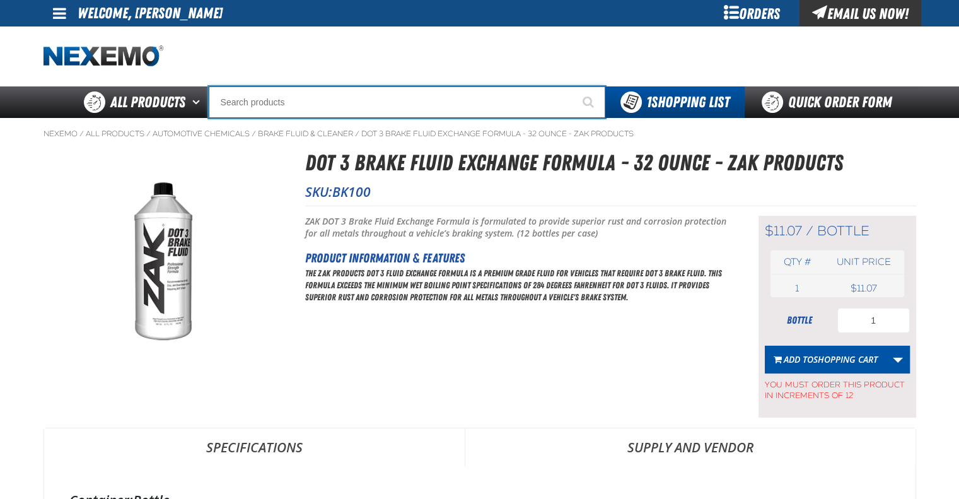
click at [363, 107] on input "Search" at bounding box center [407, 102] width 397 height 32
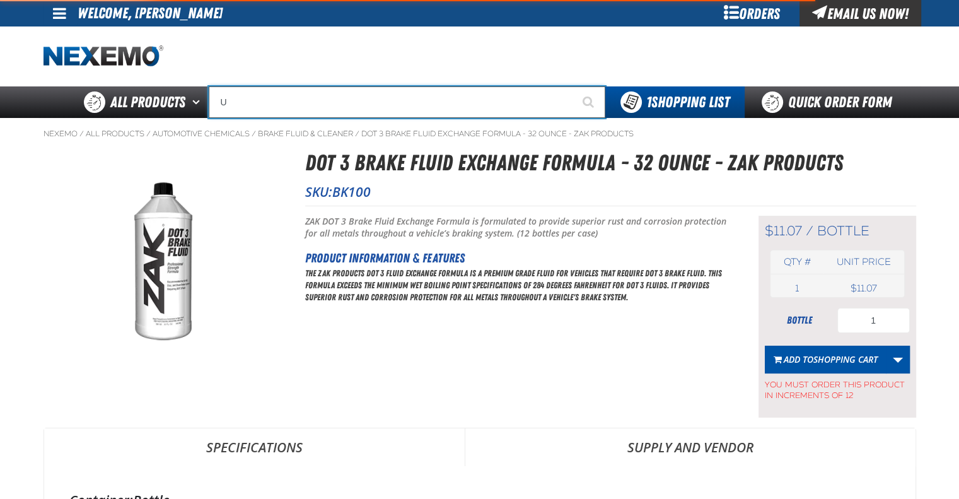
type input "UC"
type input "UC RED"
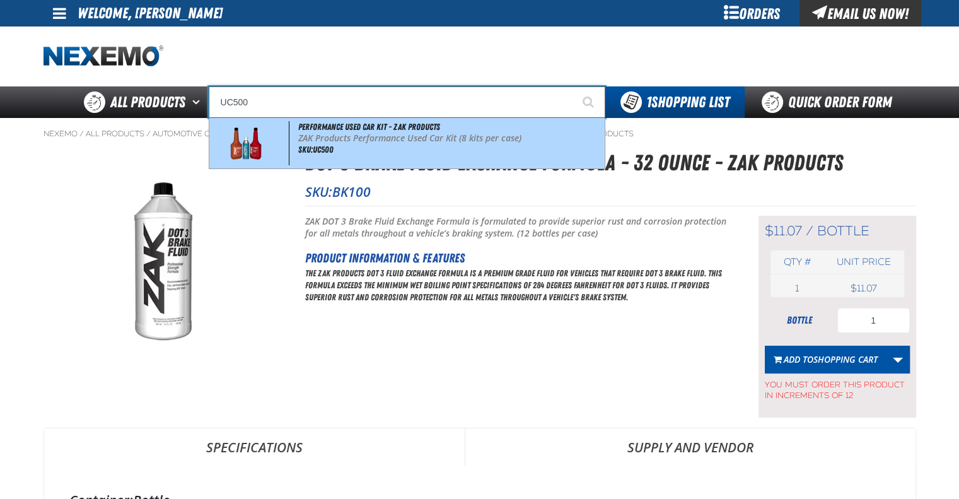
click at [375, 139] on p "ZAK Products Performance Used Car Kit (8 kits per case)" at bounding box center [449, 138] width 303 height 11
type input "Performance Used Car Kit - ZAK Products"
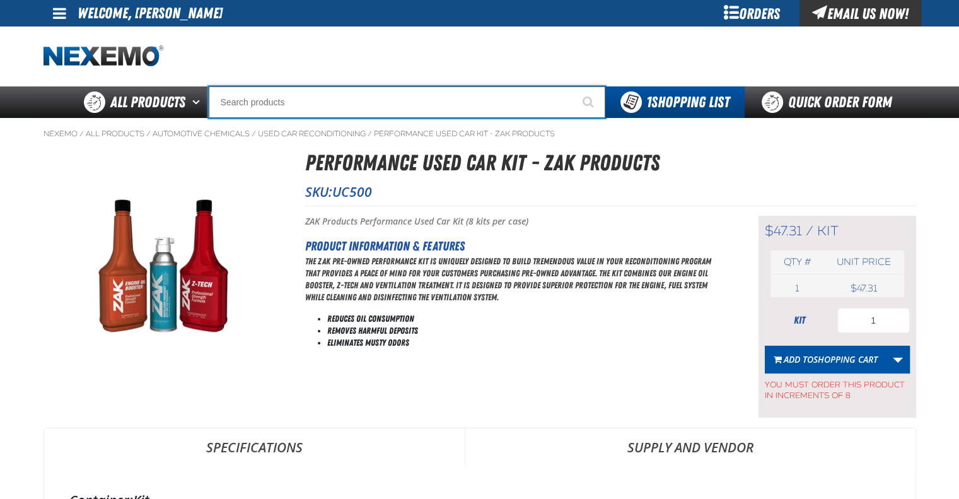
click at [336, 100] on input "Search" at bounding box center [407, 102] width 397 height 32
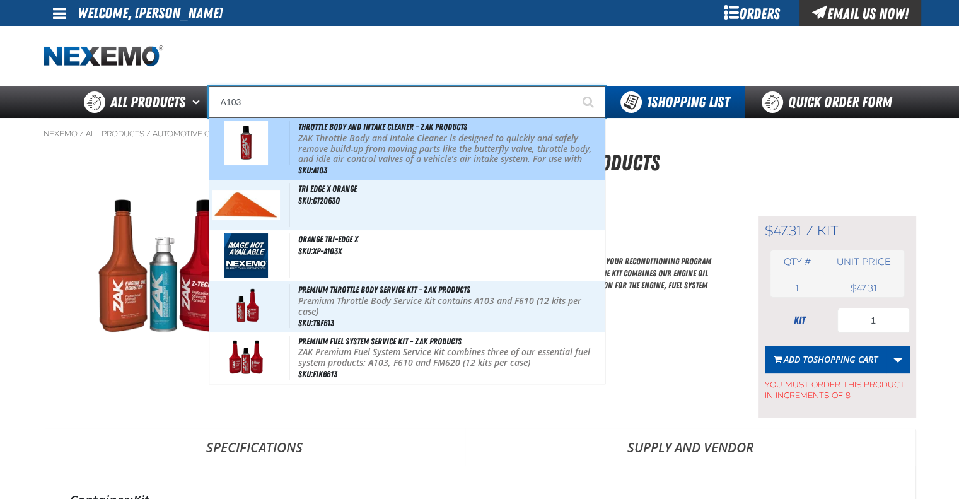
click at [372, 143] on p "ZAK Throttle Body and Intake Cleaner is designed to quickly and safely remove b…" at bounding box center [449, 154] width 303 height 42
type input "Throttle Body and Intake Cleaner - ZAK Products"
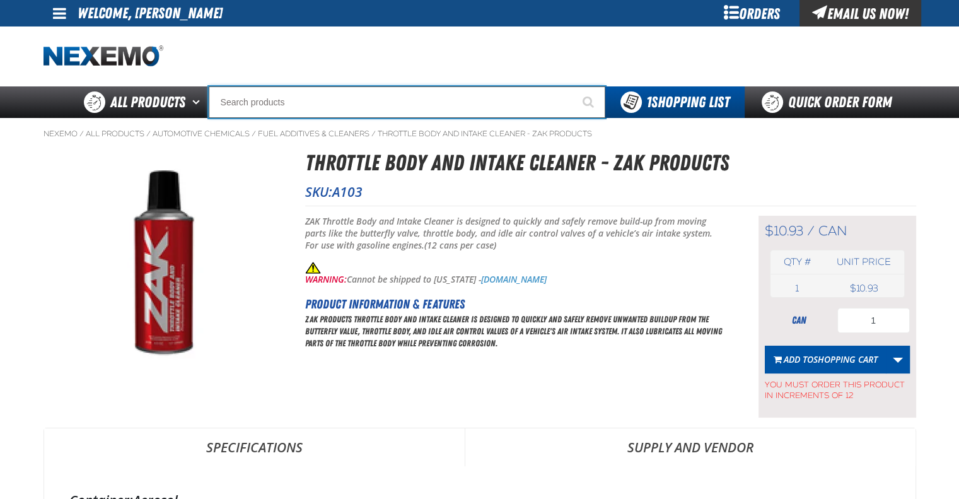
click at [329, 102] on input "Search" at bounding box center [407, 102] width 397 height 32
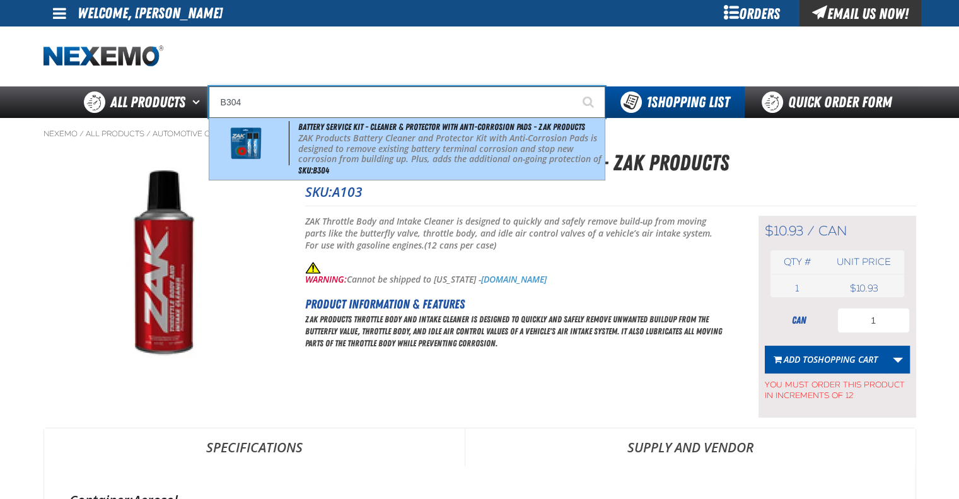
click at [349, 144] on p "ZAK Products Battery Cleaner and Protector Kit with Anti-Corrosion Pads is desi…" at bounding box center [449, 154] width 303 height 42
type input "Battery Service Kit - Cleaner & Protector with Anti-Corrosion Pads - ZAK Produc…"
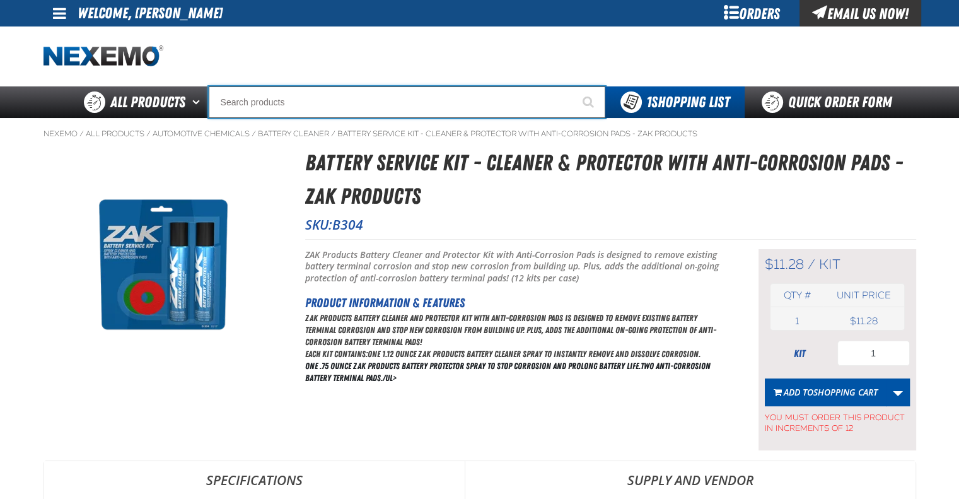
click at [281, 105] on input "Search" at bounding box center [407, 102] width 397 height 32
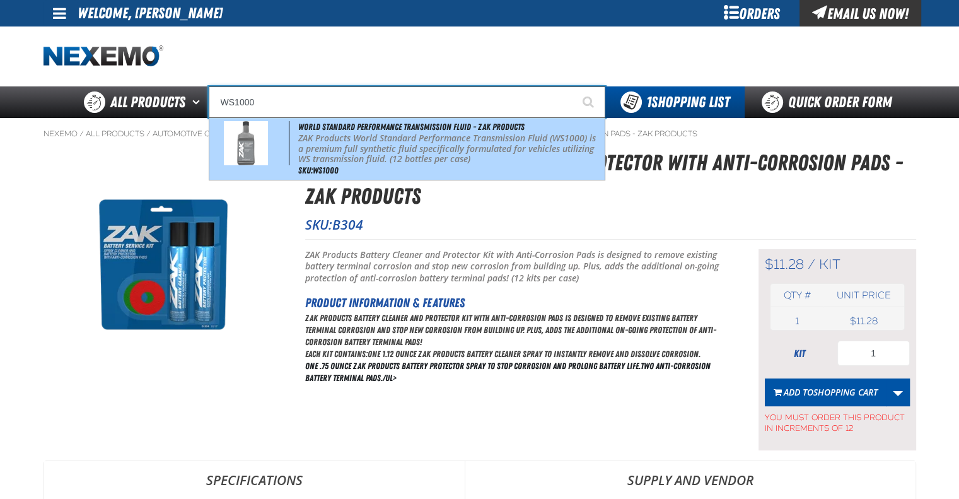
click at [396, 169] on div "World Standard Performance Transmission Fluid - ZAK Products ZAK Products World…" at bounding box center [406, 149] width 395 height 62
type input "World Standard Performance Transmission Fluid - ZAK Products"
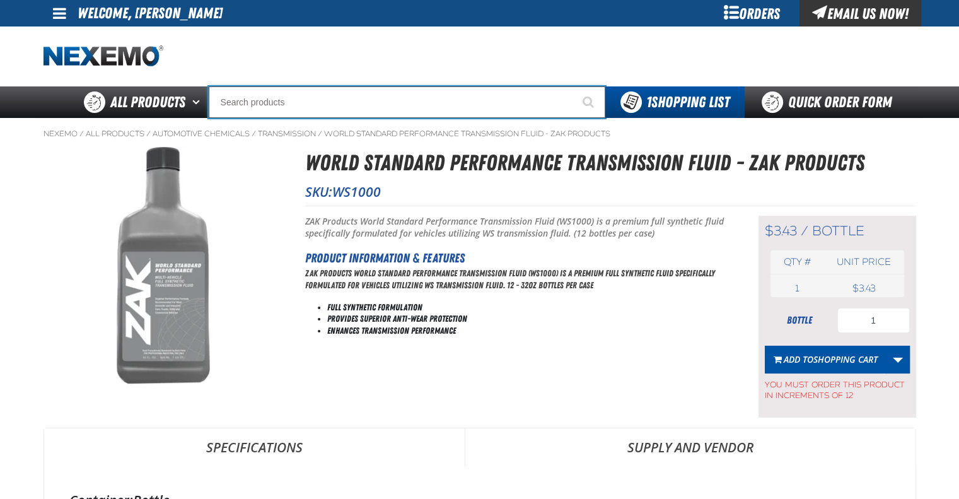
click at [294, 108] on input "Search" at bounding box center [407, 102] width 397 height 32
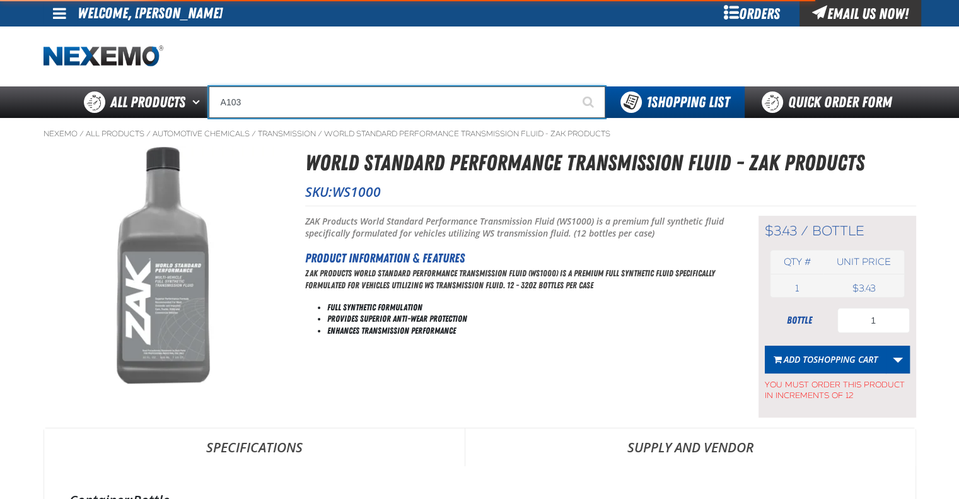
type input "A103"
click at [574, 86] on button "Start Searching" at bounding box center [590, 102] width 32 height 32
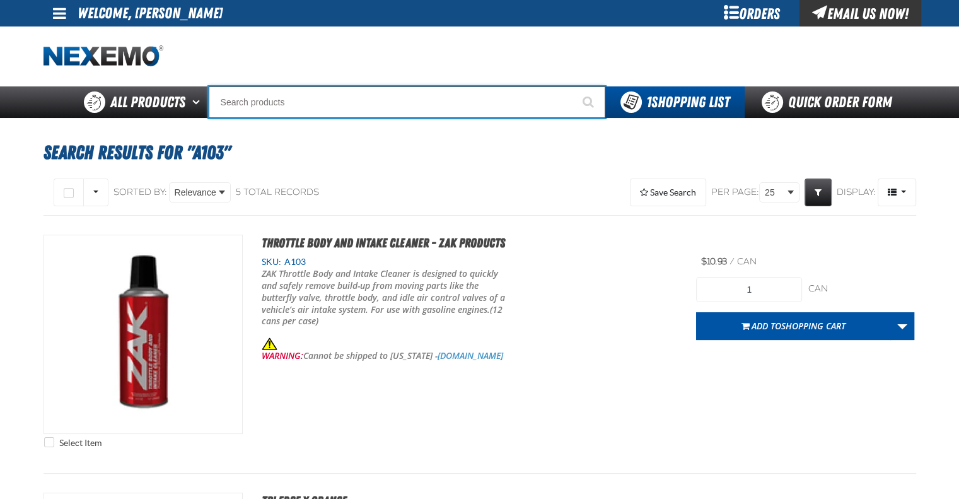
click at [336, 98] on input "Search" at bounding box center [407, 102] width 397 height 32
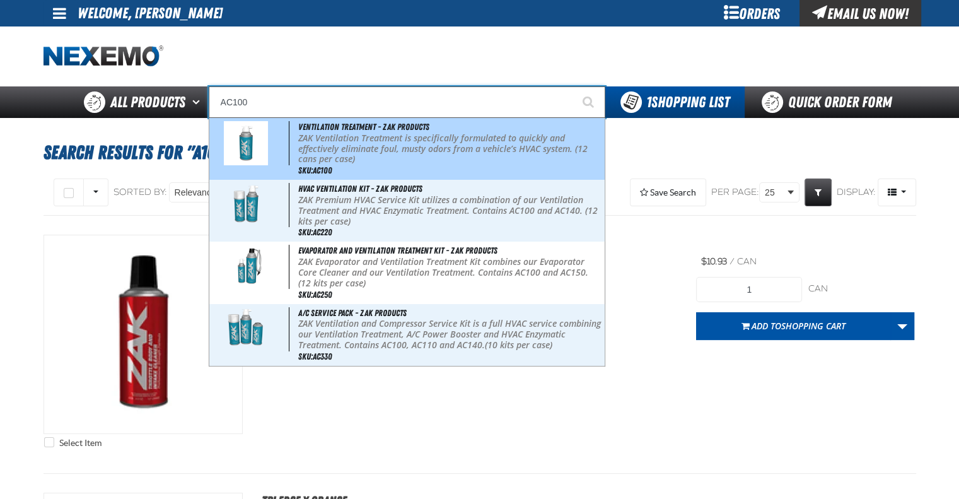
click at [359, 141] on p "ZAK Ventilation Treatment is specifically formulated to quickly and effectively…" at bounding box center [449, 149] width 303 height 32
type input "Ventilation Treatment - ZAK Products"
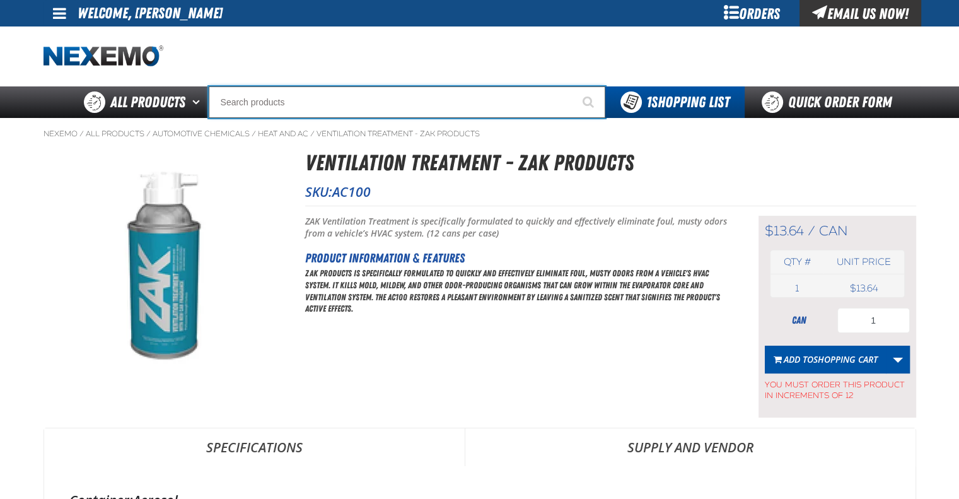
click at [388, 104] on input "Search" at bounding box center [407, 102] width 397 height 32
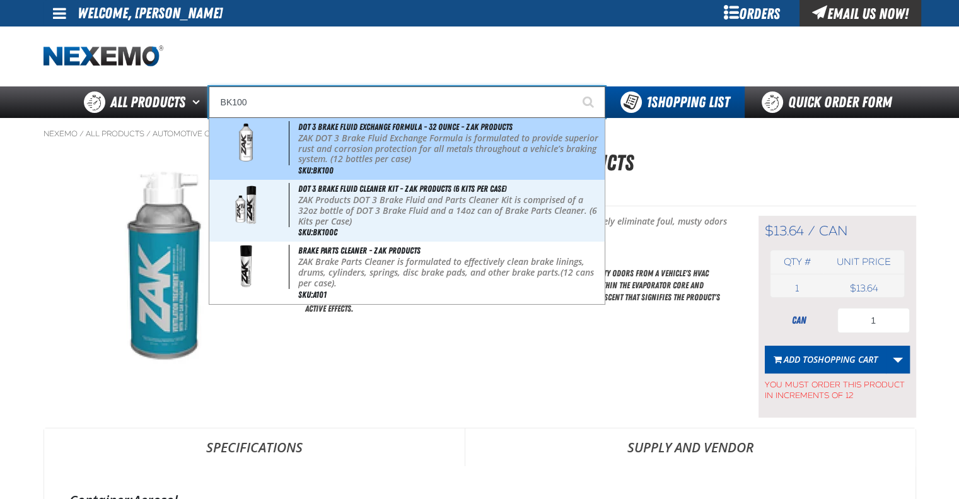
click at [403, 157] on p "ZAK DOT 3 Brake Fluid Exchange Formula is formulated to provide superior rust a…" at bounding box center [449, 149] width 303 height 32
type input "DOT 3 Brake Fluid Exchange Formula - 32 Ounce - ZAK Products"
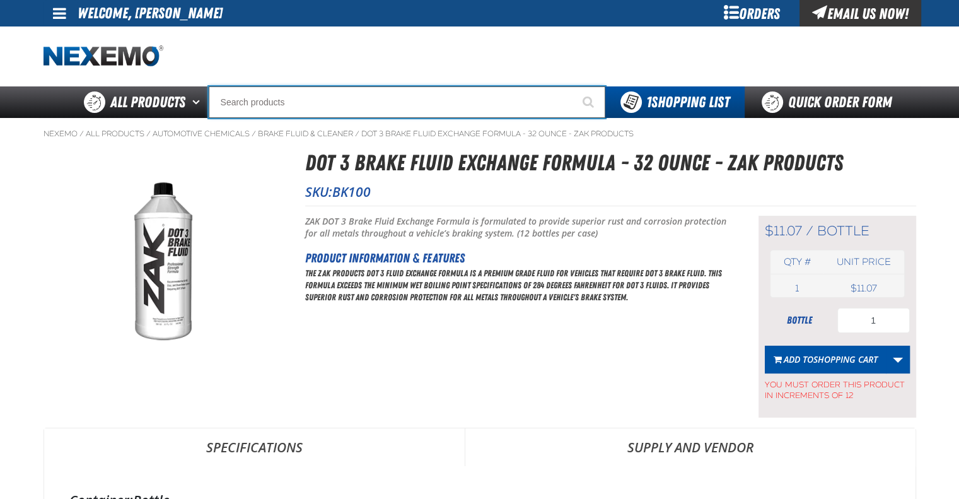
click at [291, 90] on input "Search" at bounding box center [407, 102] width 397 height 32
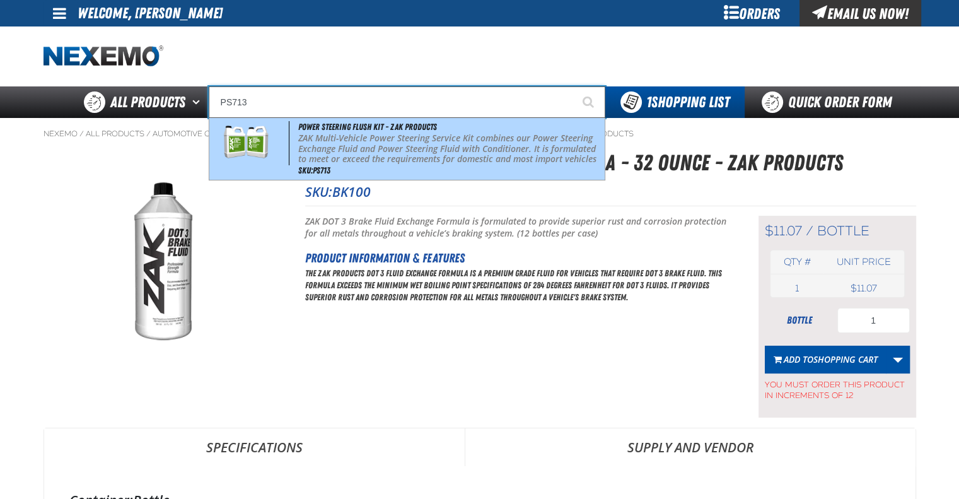
click at [395, 163] on p "ZAK Multi-Vehicle Power Steering Service Kit combines our Power Steering Exchan…" at bounding box center [449, 154] width 303 height 42
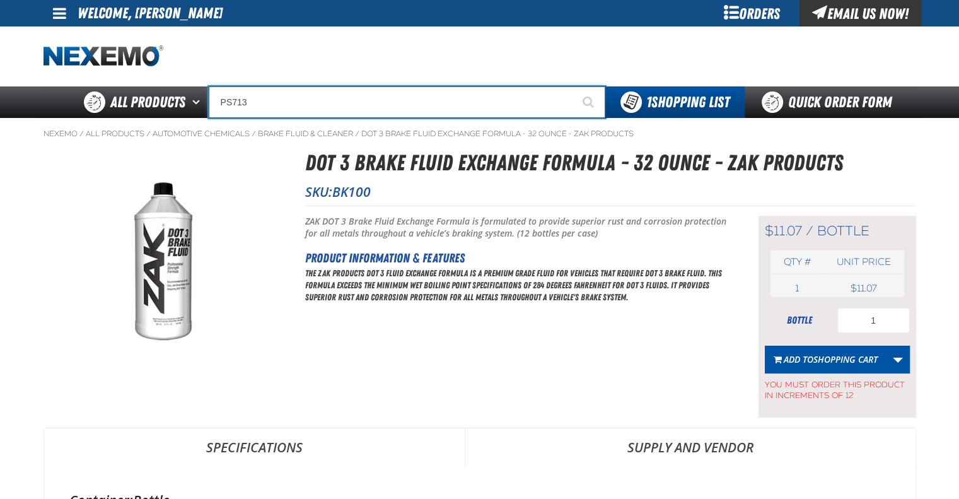
type input "Power Steering Flush Kit - ZAK Products"
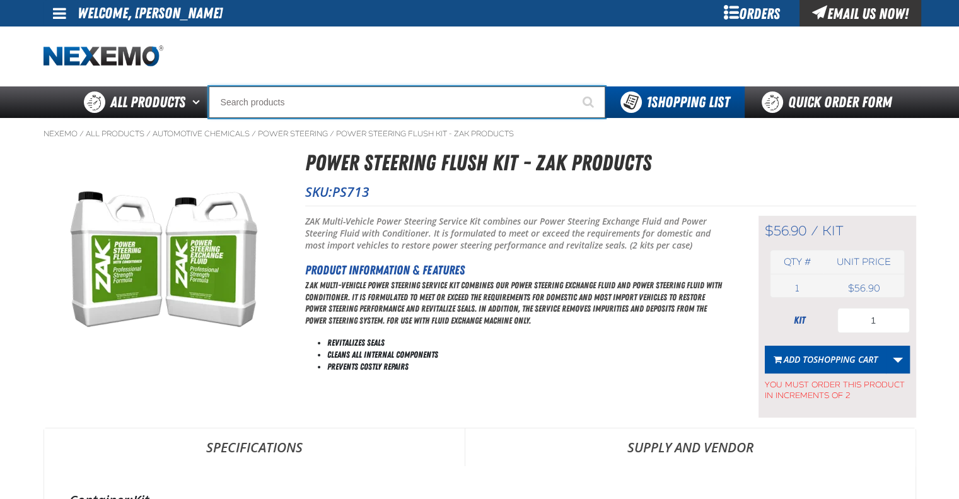
click at [349, 105] on input "Search" at bounding box center [407, 102] width 397 height 32
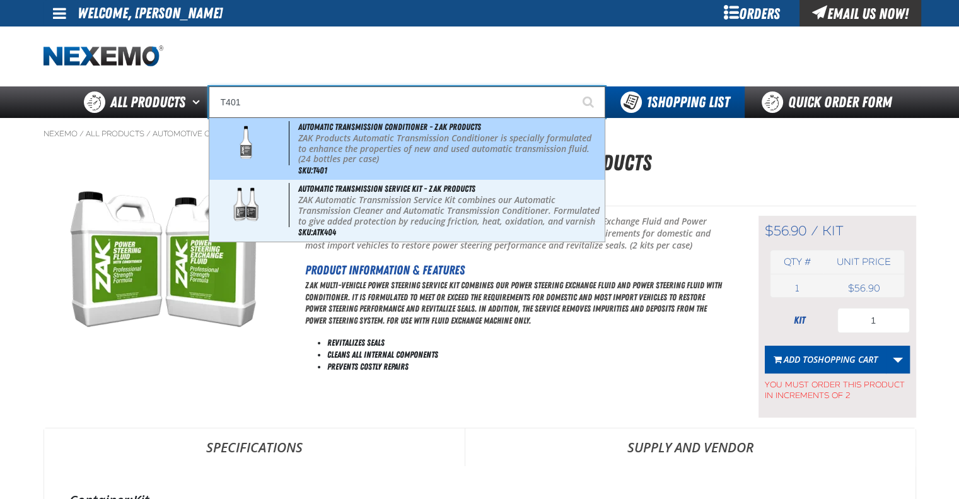
click at [368, 146] on p "ZAK Products Automatic Transmission Conditioner is specially formulated to enha…" at bounding box center [449, 149] width 303 height 32
type input "Automatic Transmission Conditioner - ZAK Products"
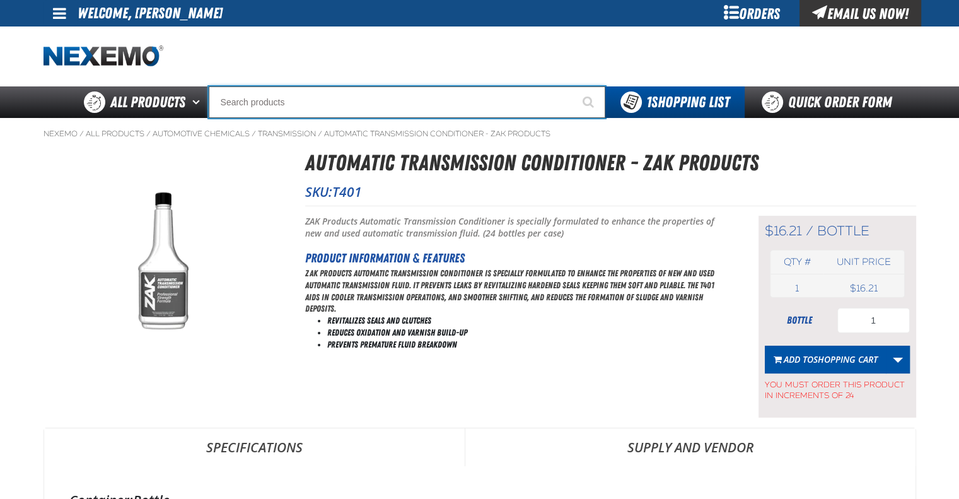
click at [359, 110] on input "Search" at bounding box center [407, 102] width 397 height 32
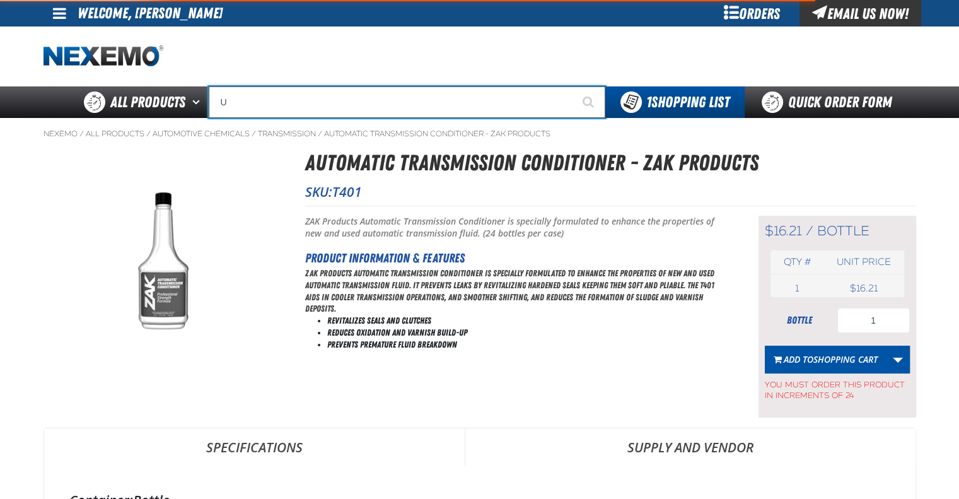
type input "UC"
type input "UC RED"
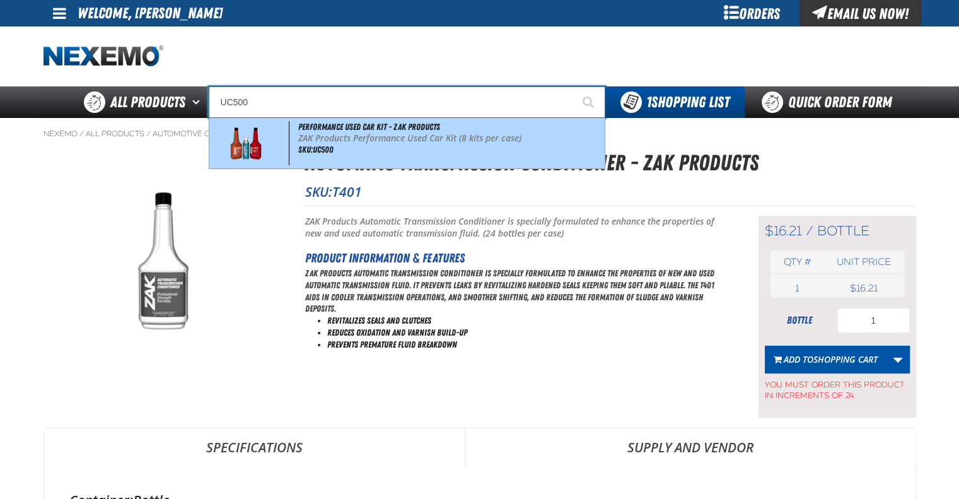
click at [371, 139] on p "ZAK Products Performance Used Car Kit (8 kits per case)" at bounding box center [449, 138] width 303 height 11
type input "Performance Used Car Kit - ZAK Products"
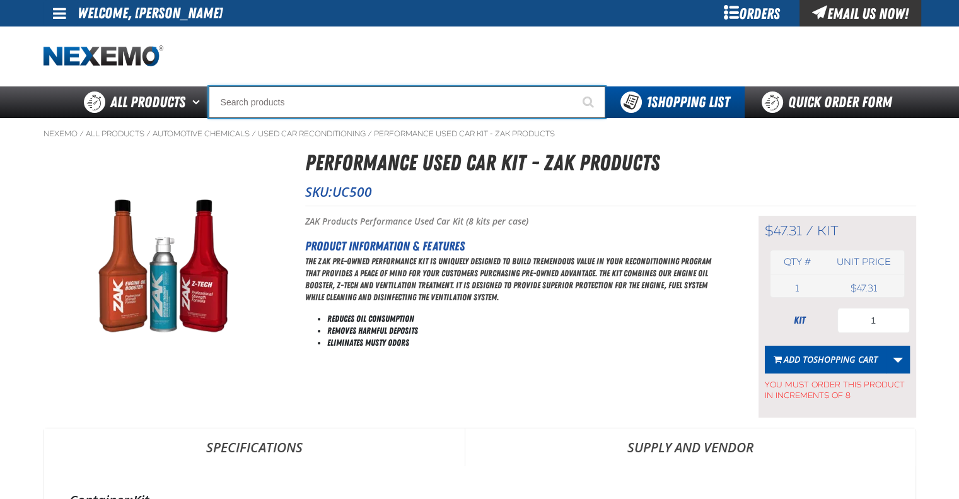
click at [401, 98] on input "Search" at bounding box center [407, 102] width 397 height 32
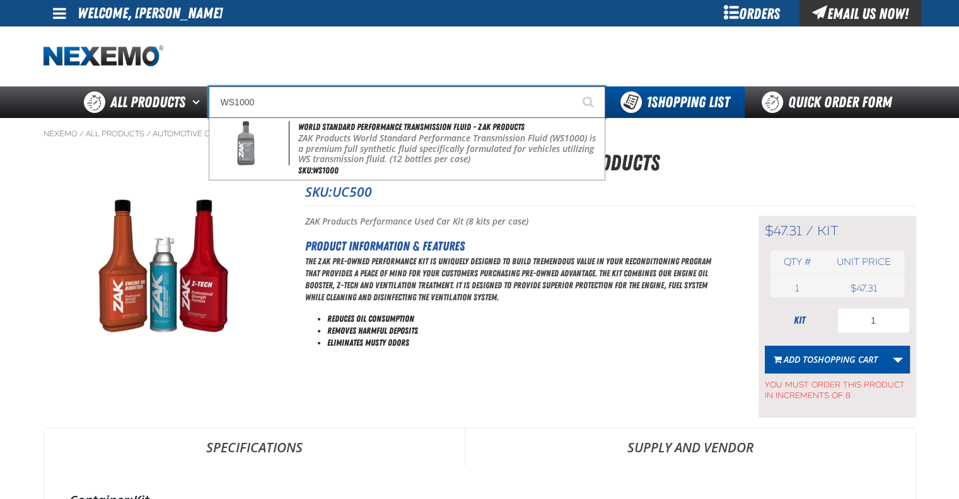
type input "WS1000"
click at [574, 86] on button "Start Searching" at bounding box center [590, 102] width 32 height 32
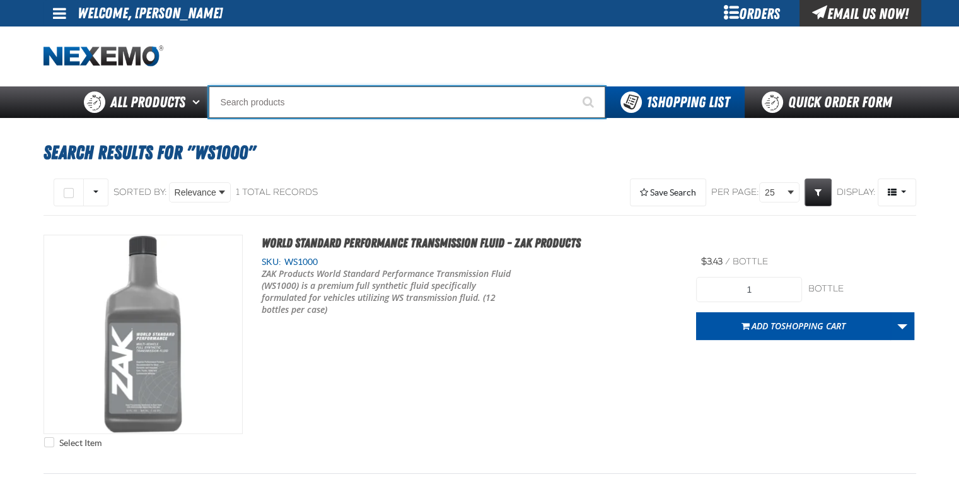
click at [421, 93] on input "Search" at bounding box center [407, 102] width 397 height 32
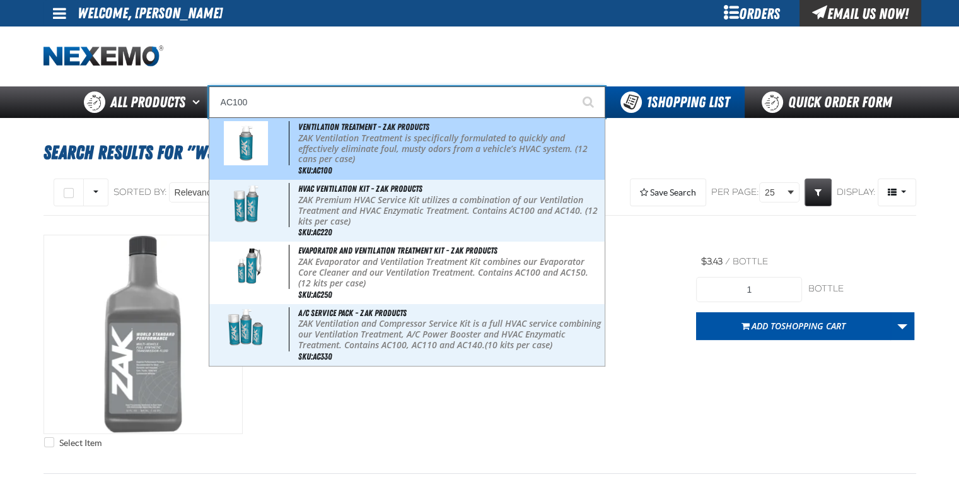
click at [426, 131] on span "Ventilation Treatment - ZAK Products" at bounding box center [363, 127] width 131 height 10
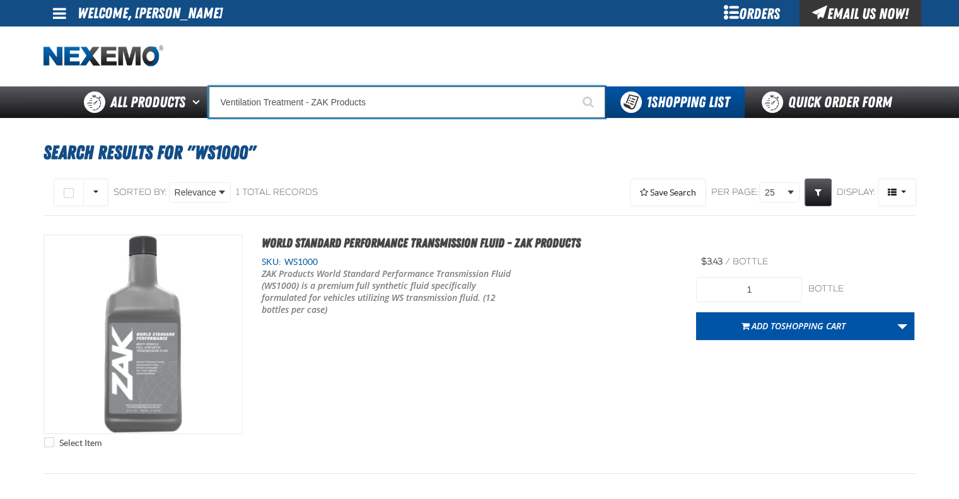
type input "Ventilation Treatment - ZAK Products"
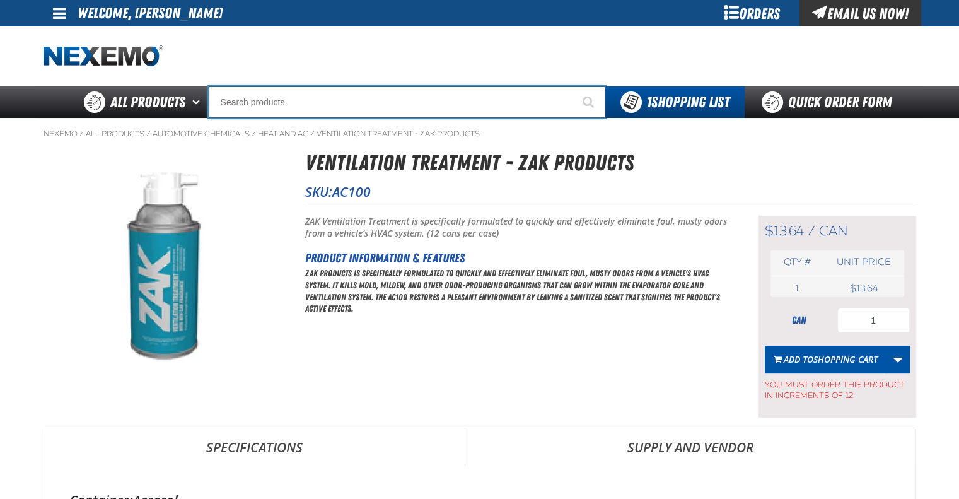
click at [363, 93] on input "Search" at bounding box center [407, 102] width 397 height 32
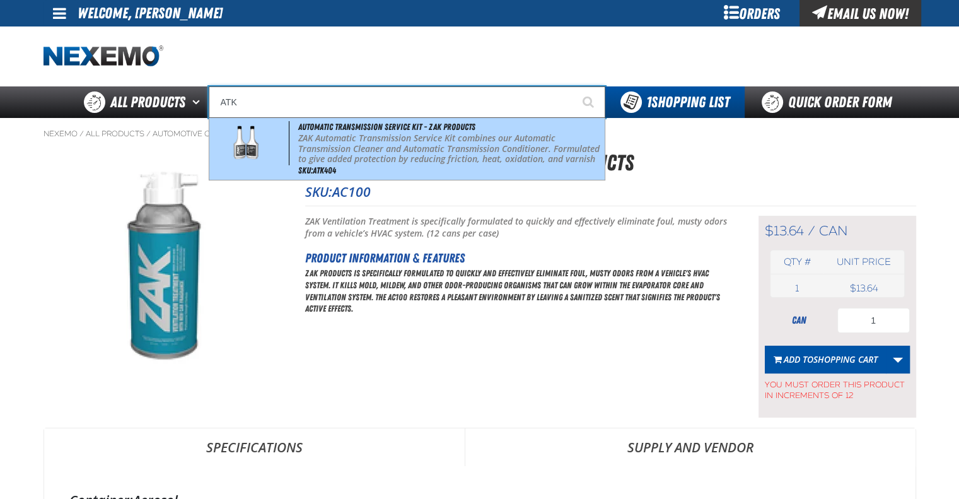
click at [381, 163] on p "ZAK Automatic Transmission Service Kit combines our Automatic Transmission Clea…" at bounding box center [449, 154] width 303 height 42
type input "Automatic Transmission Service Kit - ZAK Products"
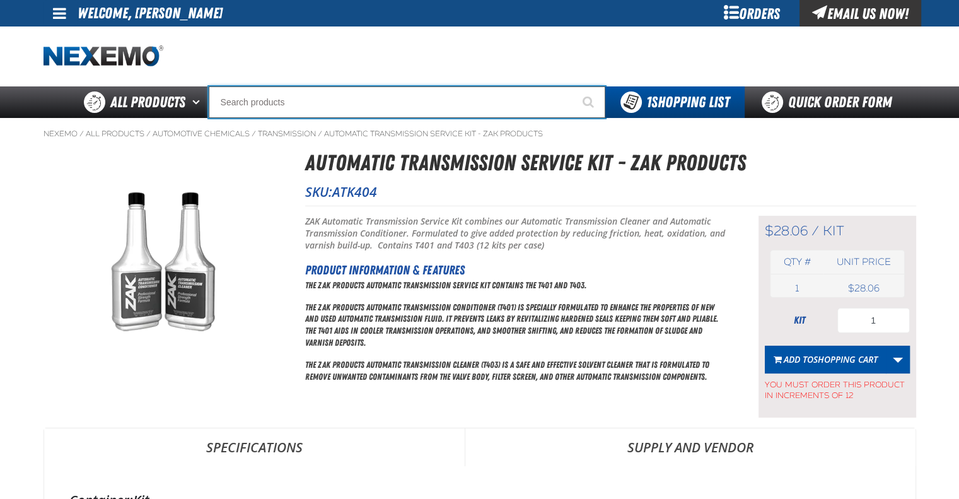
click at [377, 90] on input "Search" at bounding box center [407, 102] width 397 height 32
click at [334, 98] on input "B303" at bounding box center [407, 102] width 397 height 32
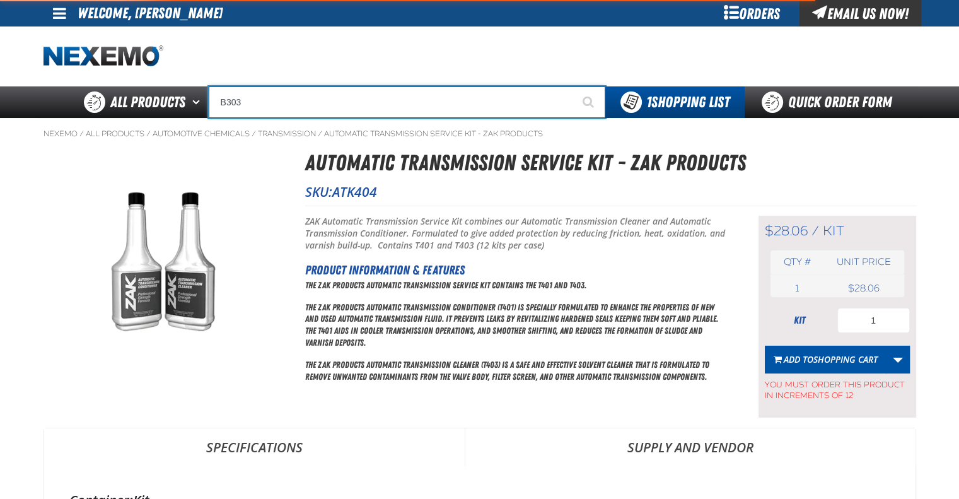
type input "D"
type input "D Alkaline Battery 1.5 Volt (ph)"
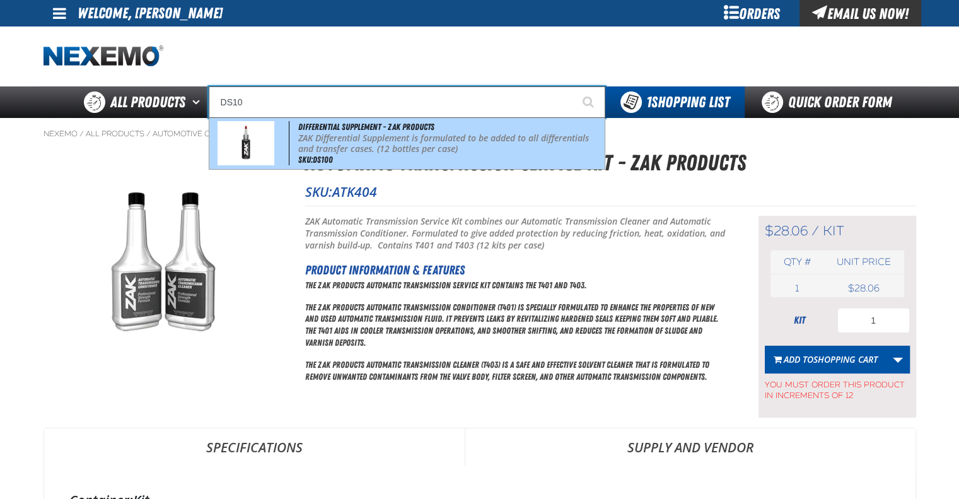
click at [412, 155] on div "Differential Supplement - ZAK Products ZAK Differential Supplement is formulate…" at bounding box center [406, 143] width 395 height 51
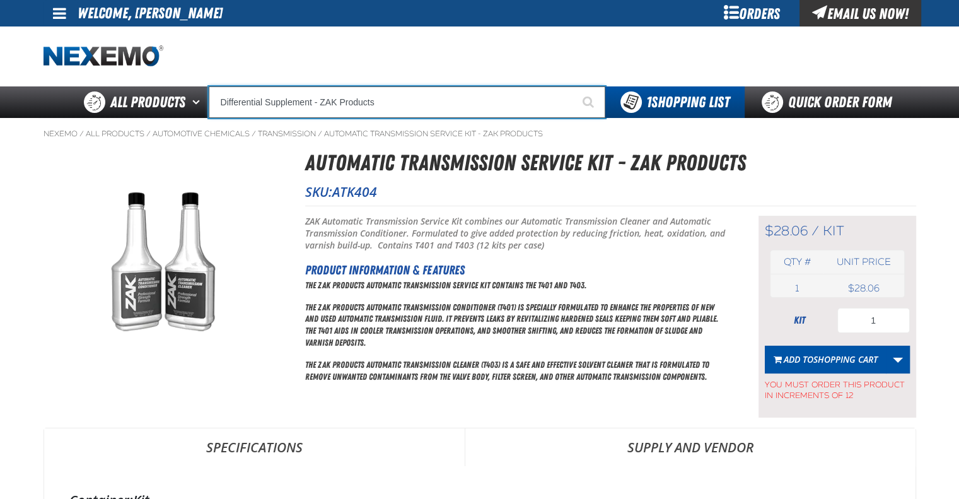
type input "Differential Supplement - ZAK Products"
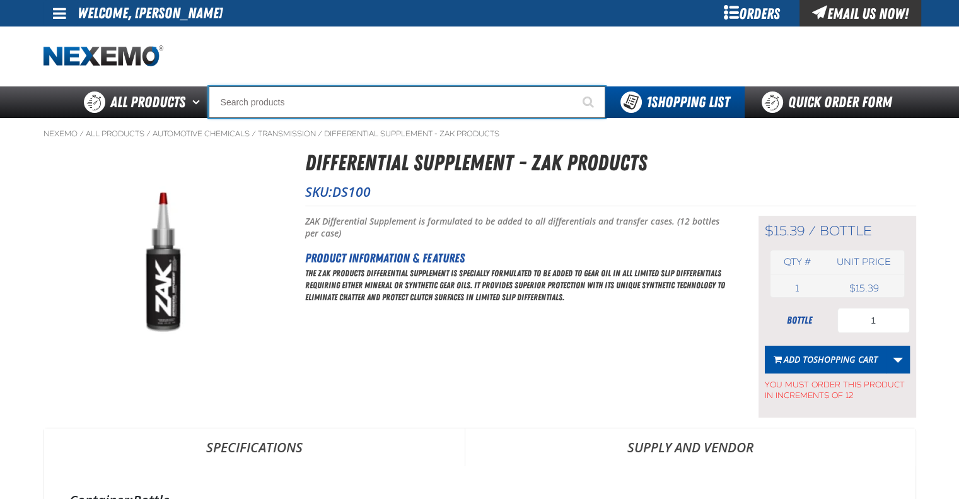
click at [334, 93] on input "Search" at bounding box center [407, 102] width 397 height 32
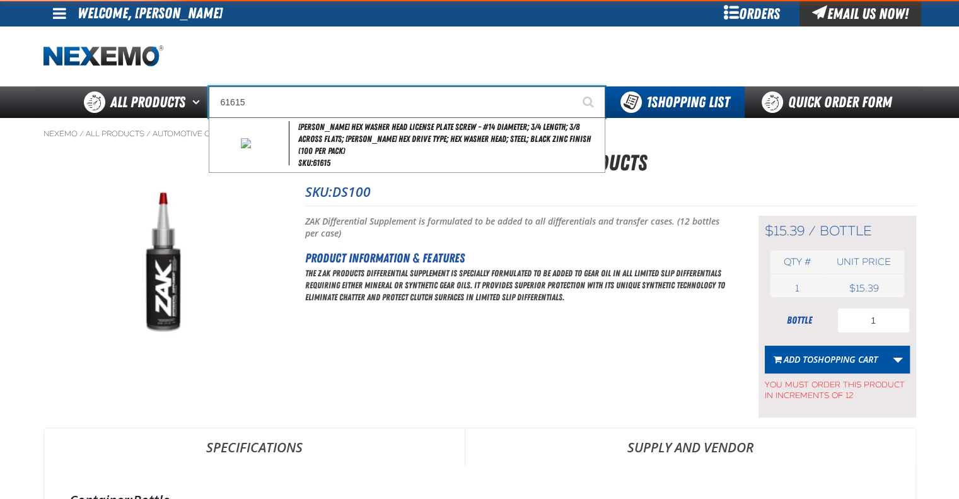
type input "61615"
click at [574, 86] on button "Start Searching" at bounding box center [590, 102] width 32 height 32
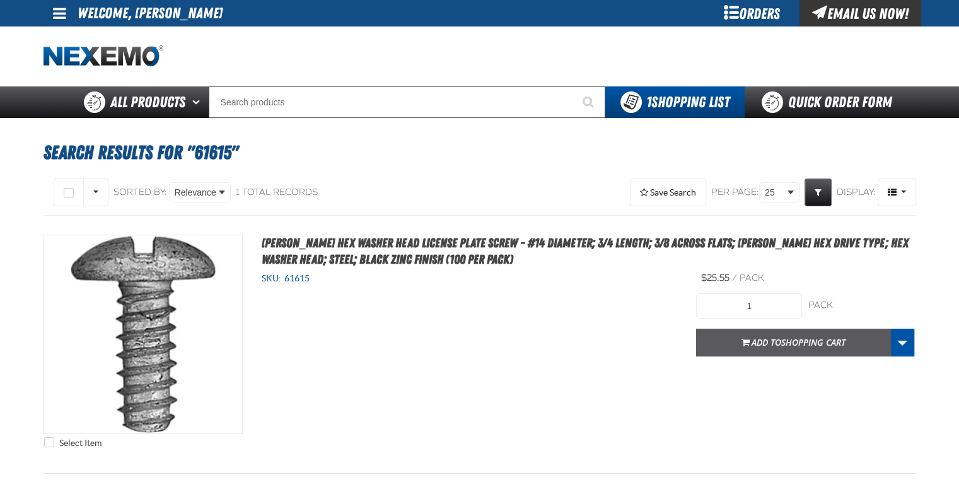
click at [790, 346] on span "Shopping Cart" at bounding box center [813, 342] width 64 height 12
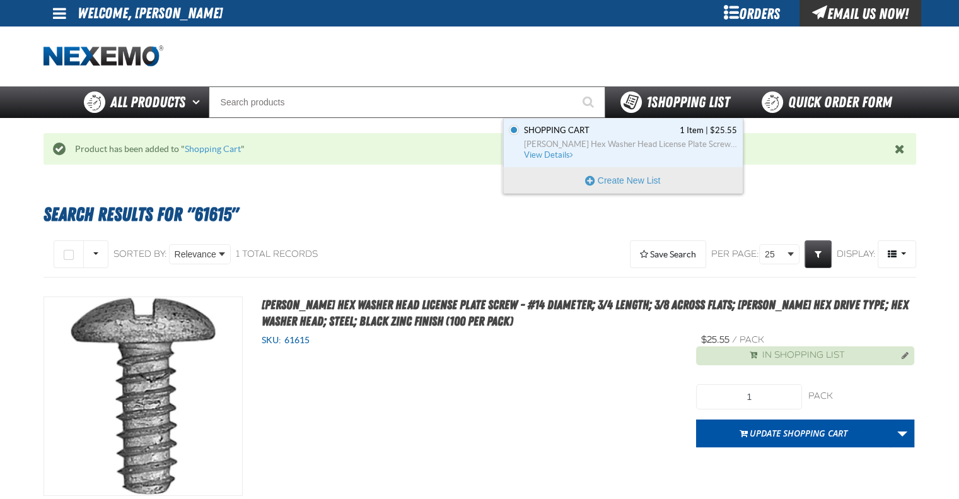
click at [656, 100] on span "1 Shopping List" at bounding box center [687, 102] width 83 height 18
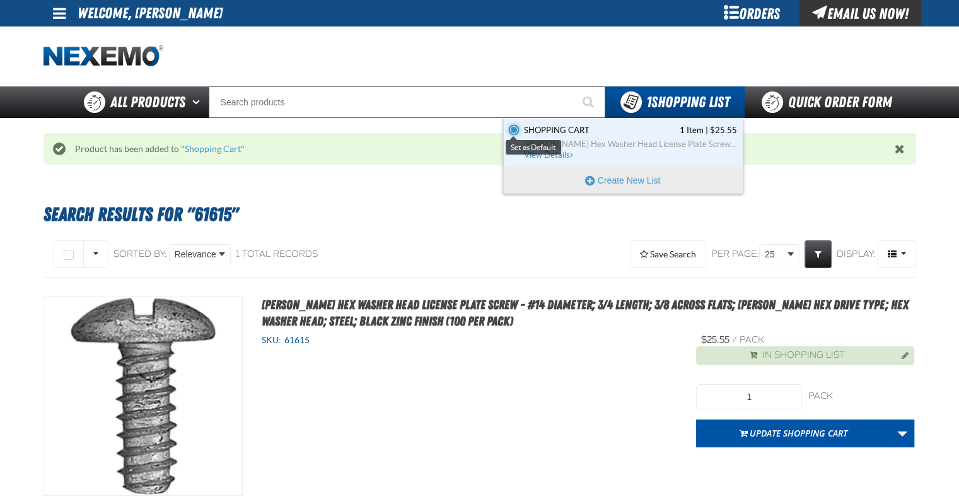
click at [516, 129] on input "Set the Shopping Cart as Default" at bounding box center [514, 130] width 10 height 10
click at [534, 156] on span "View Details" at bounding box center [549, 154] width 51 height 9
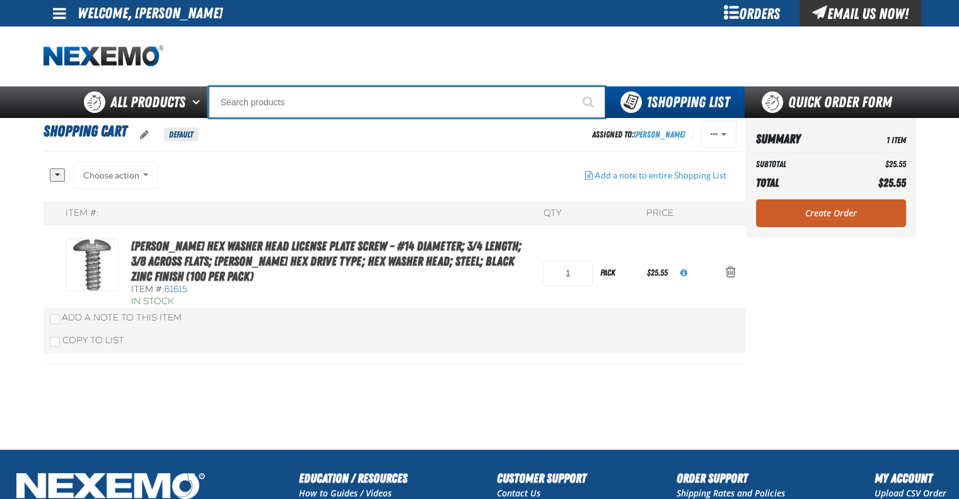
click at [344, 94] on input "Search" at bounding box center [407, 102] width 397 height 32
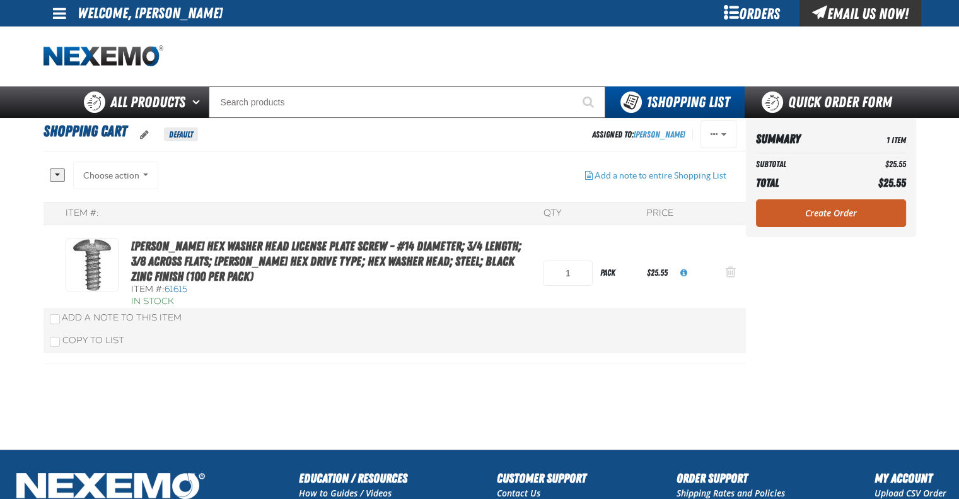
click at [732, 267] on span "Action Remove Phillips Hex Washer Head License Plate Screw - #14 Diameter; 3/4 …" at bounding box center [731, 272] width 10 height 13
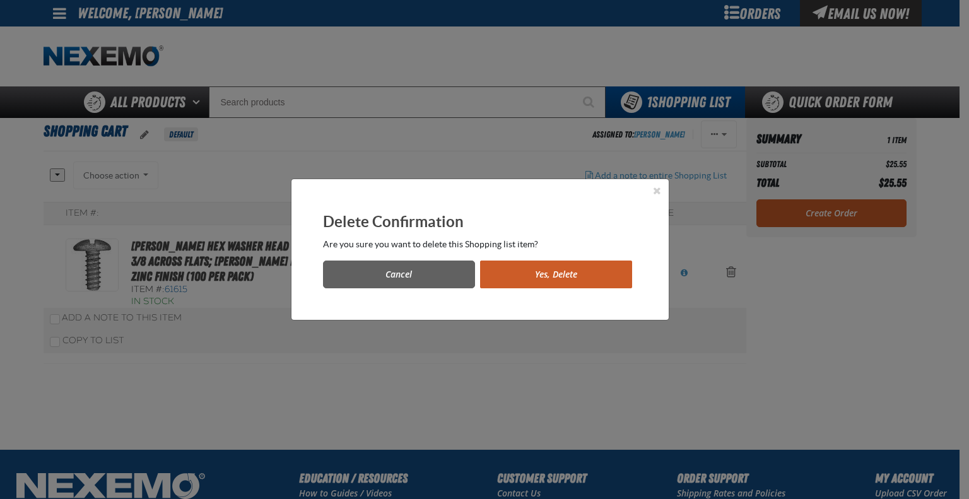
click at [518, 267] on button "Yes, Delete" at bounding box center [556, 274] width 152 height 28
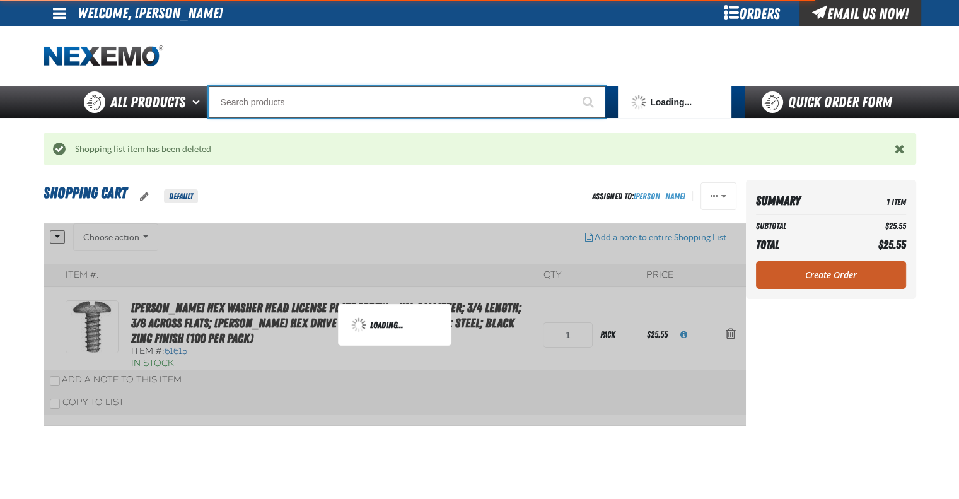
click at [368, 86] on input "Search" at bounding box center [407, 102] width 397 height 32
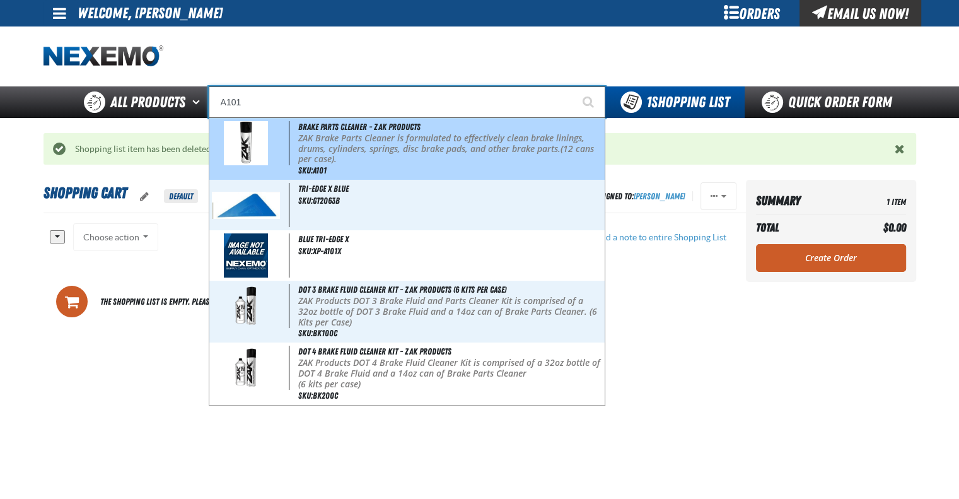
click at [387, 133] on div "Brake Parts Cleaner - ZAK Products ZAK Brake Parts Cleaner is formulated to eff…" at bounding box center [406, 149] width 395 height 62
type input "Brake Parts Cleaner - ZAK Products"
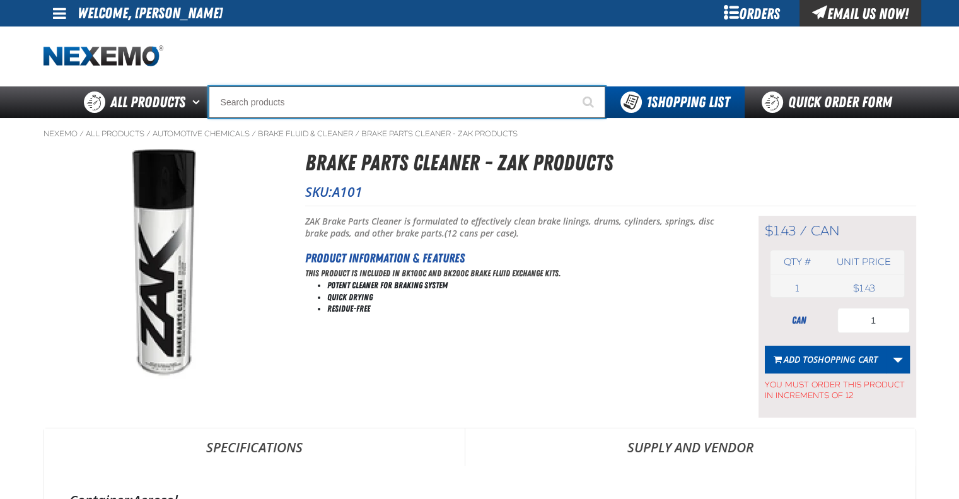
click at [330, 108] on input "Search" at bounding box center [407, 102] width 397 height 32
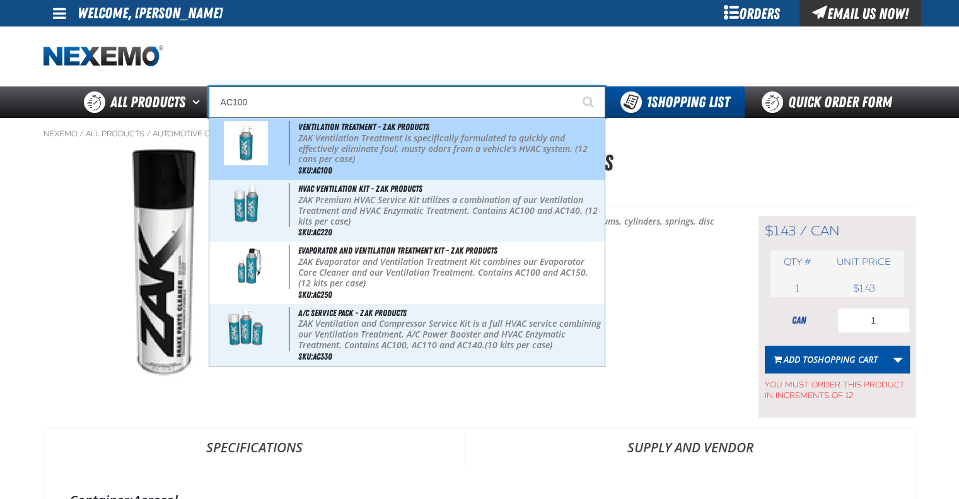
click at [338, 134] on p "ZAK Ventilation Treatment is specifically formulated to quickly and effectively…" at bounding box center [449, 149] width 303 height 32
type input "Ventilation Treatment - ZAK Products"
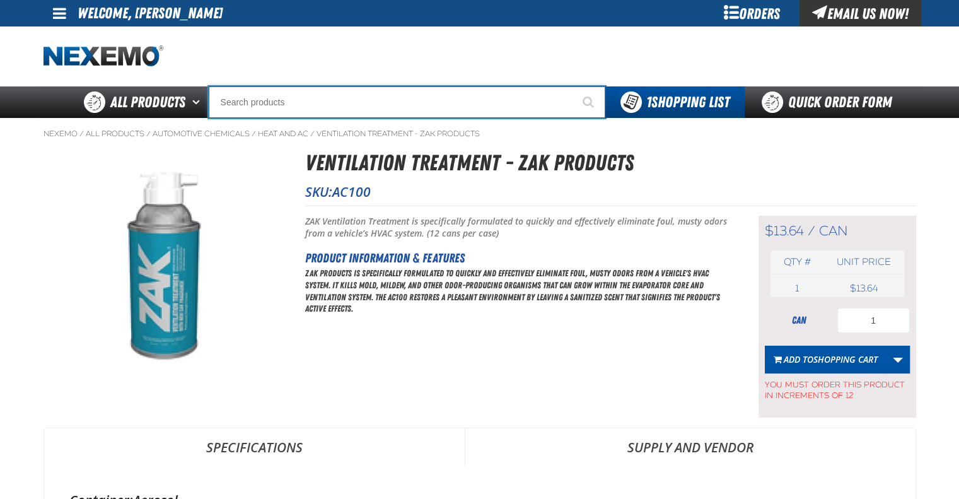
click at [302, 102] on input "Search" at bounding box center [407, 102] width 397 height 32
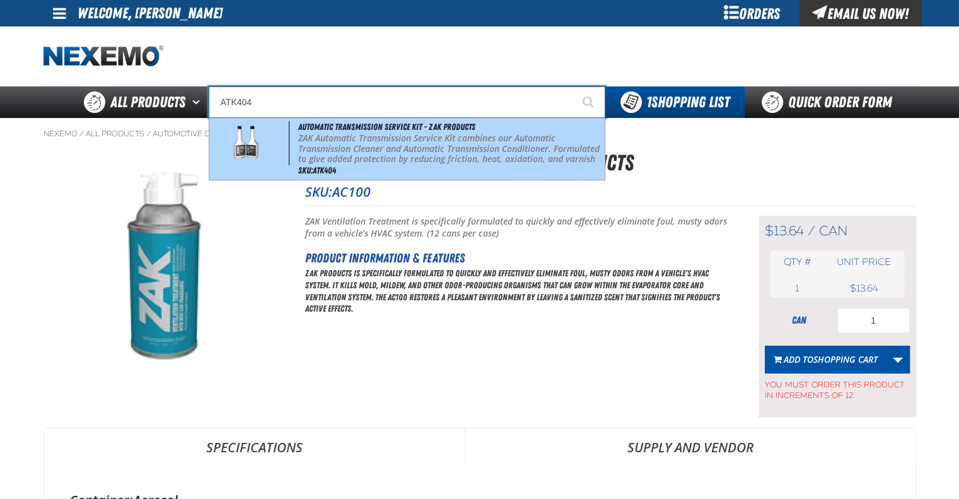
click at [342, 170] on div "Automatic Transmission Service Kit - ZAK Products ZAK Automatic Transmission Se…" at bounding box center [406, 149] width 395 height 62
type input "Automatic Transmission Service Kit - ZAK Products"
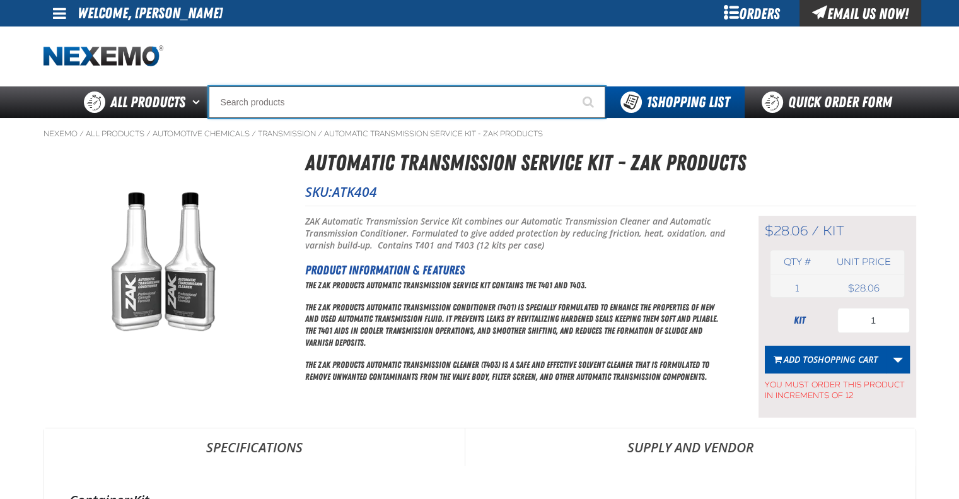
click at [363, 98] on input "Search" at bounding box center [407, 102] width 397 height 32
click at [318, 104] on input "B303" at bounding box center [407, 102] width 397 height 32
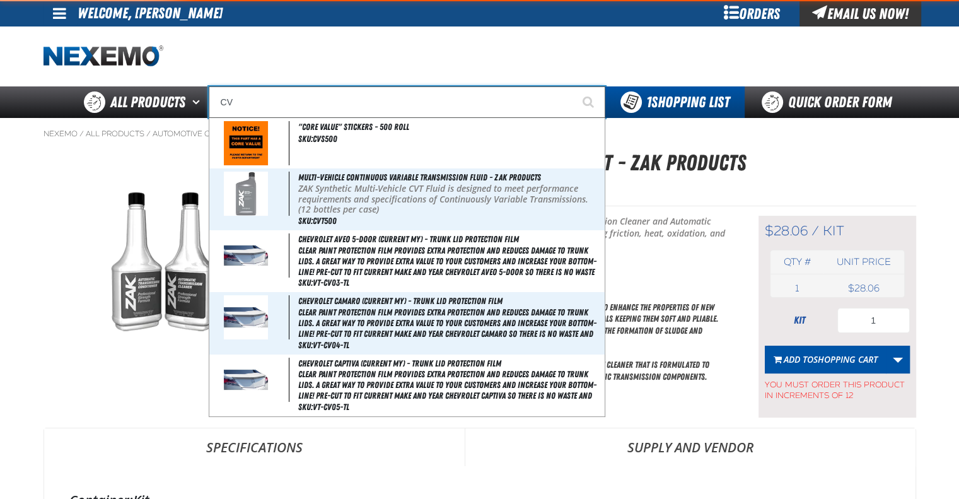
type input "CVT"
type input "CVT Booster - ZAK Products"
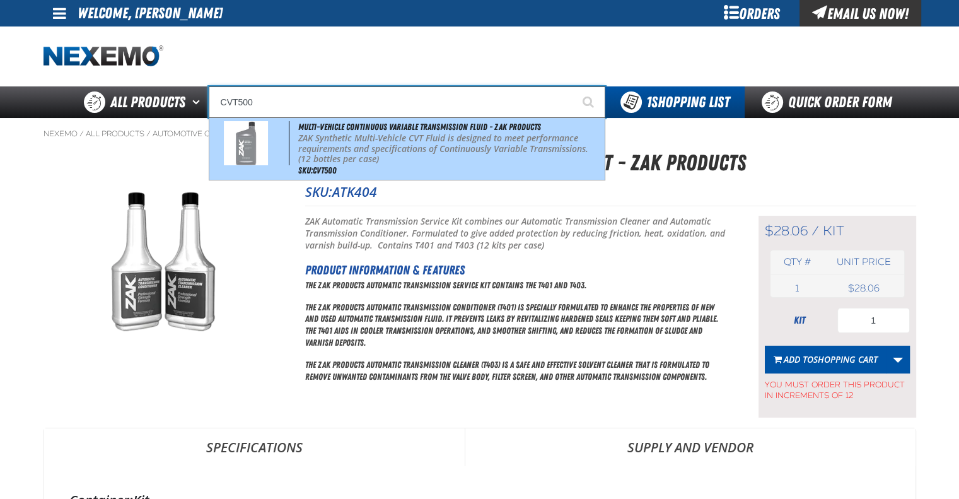
click at [366, 157] on p "ZAK Synthetic Multi-Vehicle CVT Fluid is designed to meet performance requireme…" at bounding box center [449, 149] width 303 height 32
type input "Multi-Vehicle Continuous Variable Transmission Fluid - ZAK Products"
